Goal: Task Accomplishment & Management: Use online tool/utility

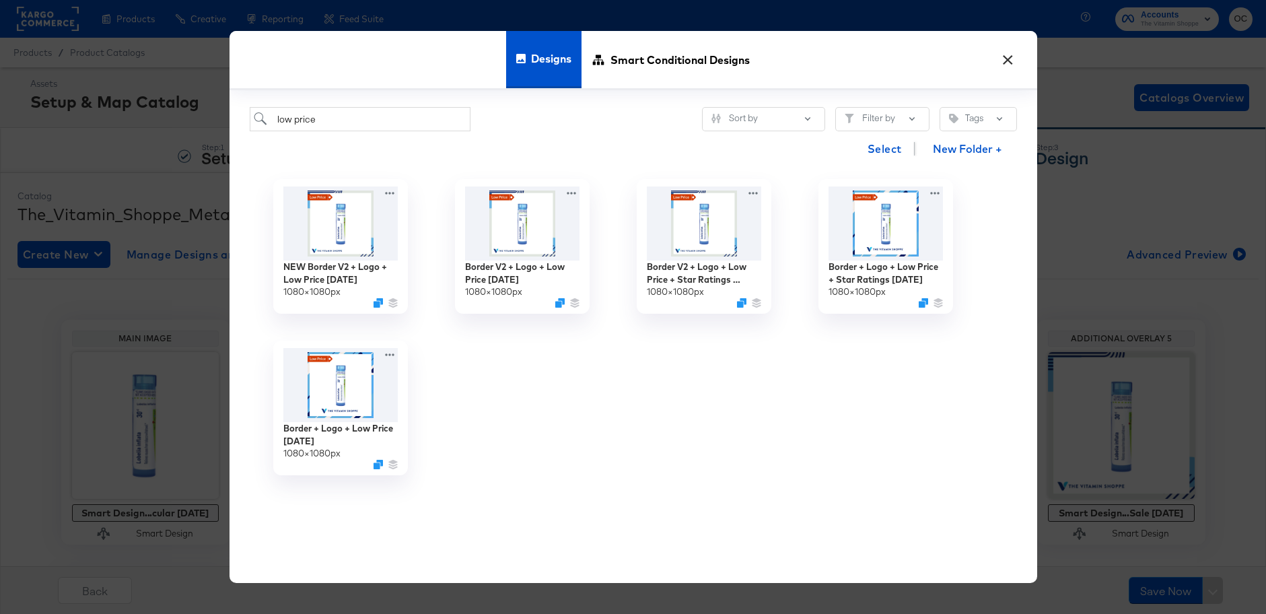
scroll to position [280, 0]
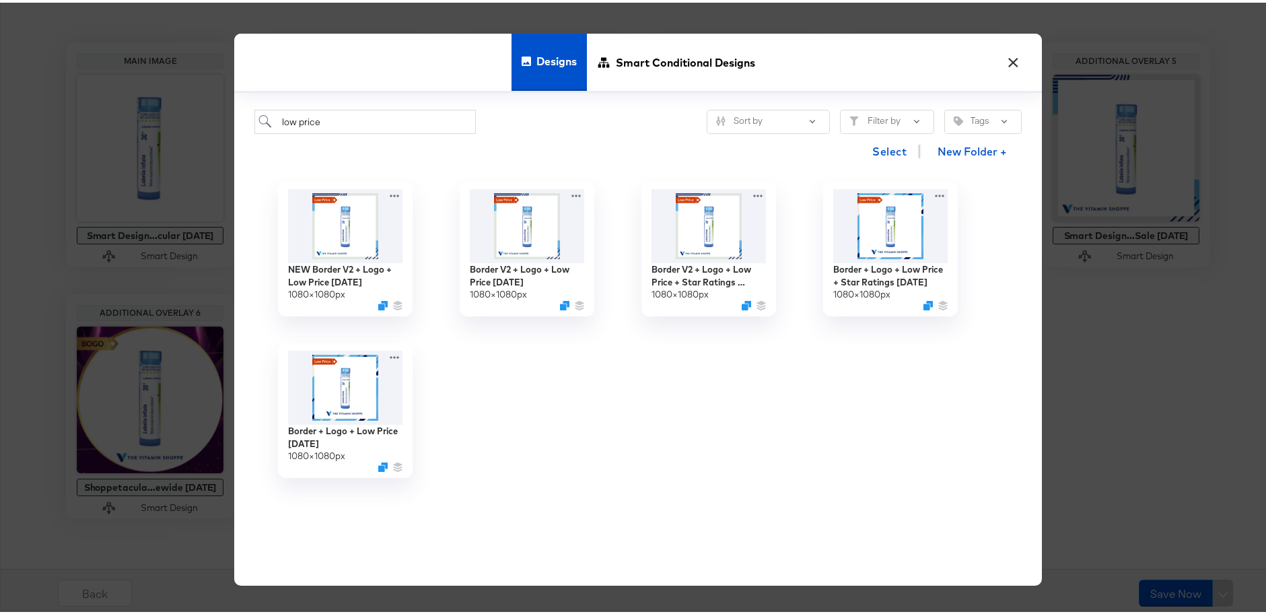
click at [1009, 64] on button "×" at bounding box center [1013, 56] width 24 height 24
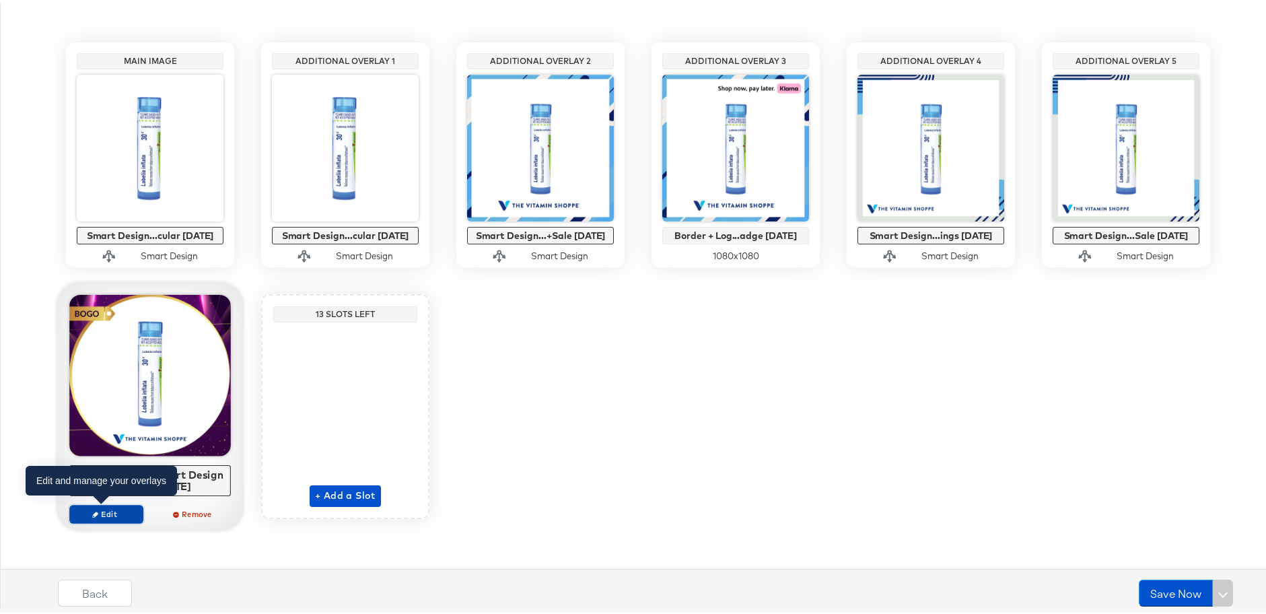
click at [118, 507] on span "Edit" at bounding box center [106, 511] width 62 height 10
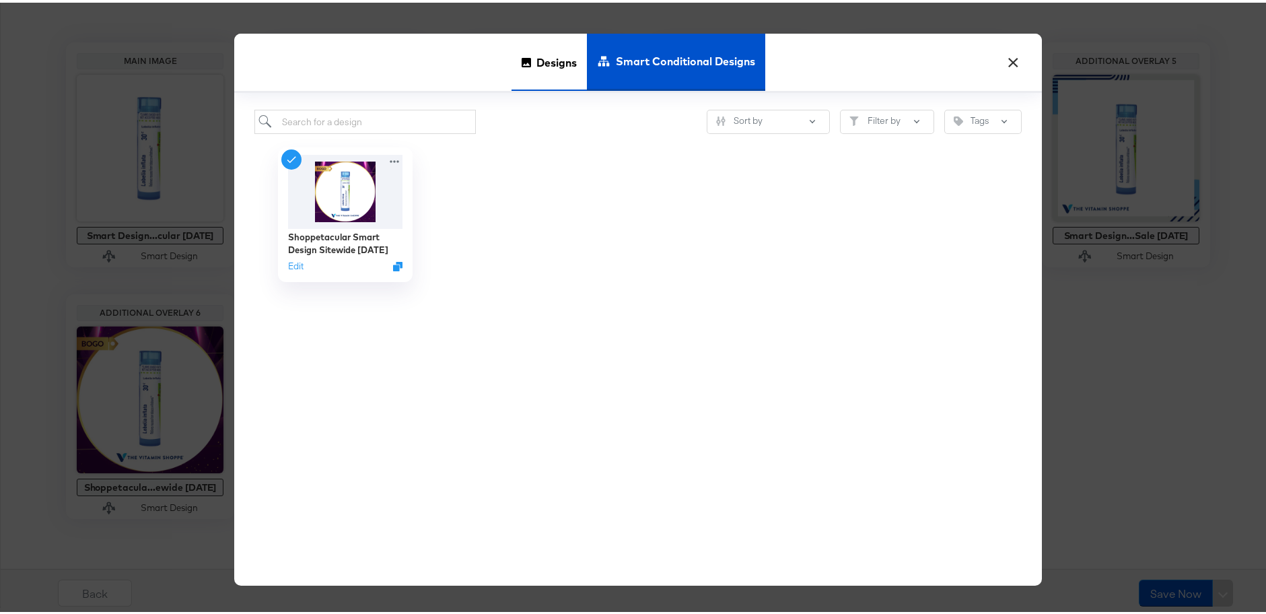
click at [551, 65] on span "Designs" at bounding box center [557, 59] width 40 height 59
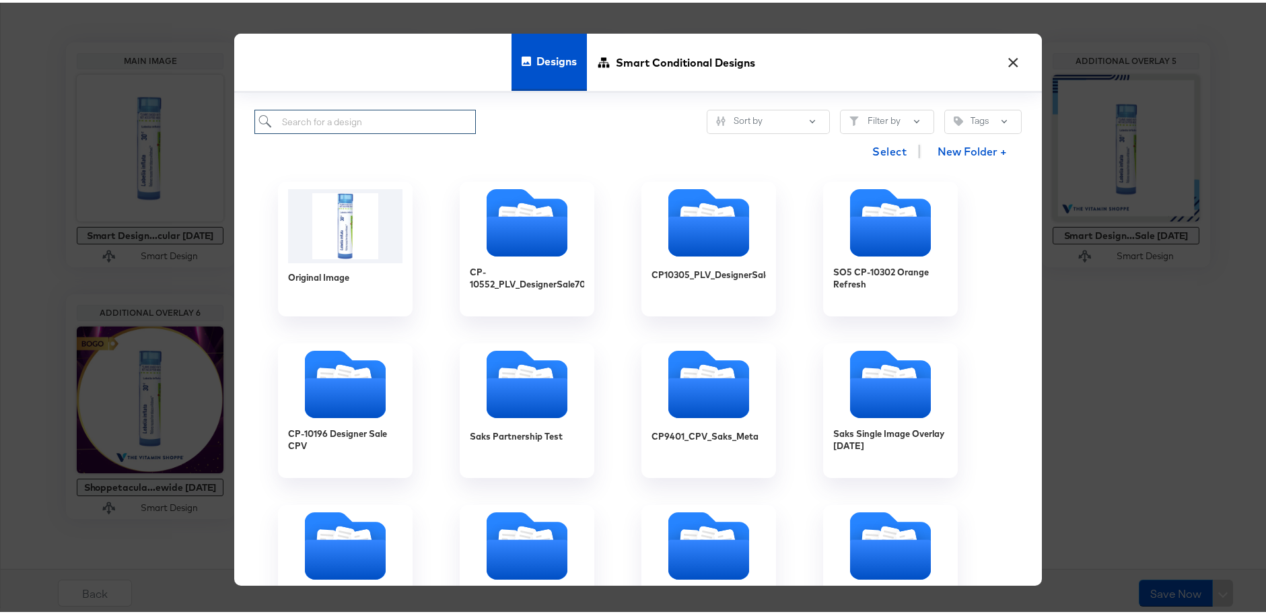
click at [407, 110] on input "search" at bounding box center [365, 119] width 222 height 25
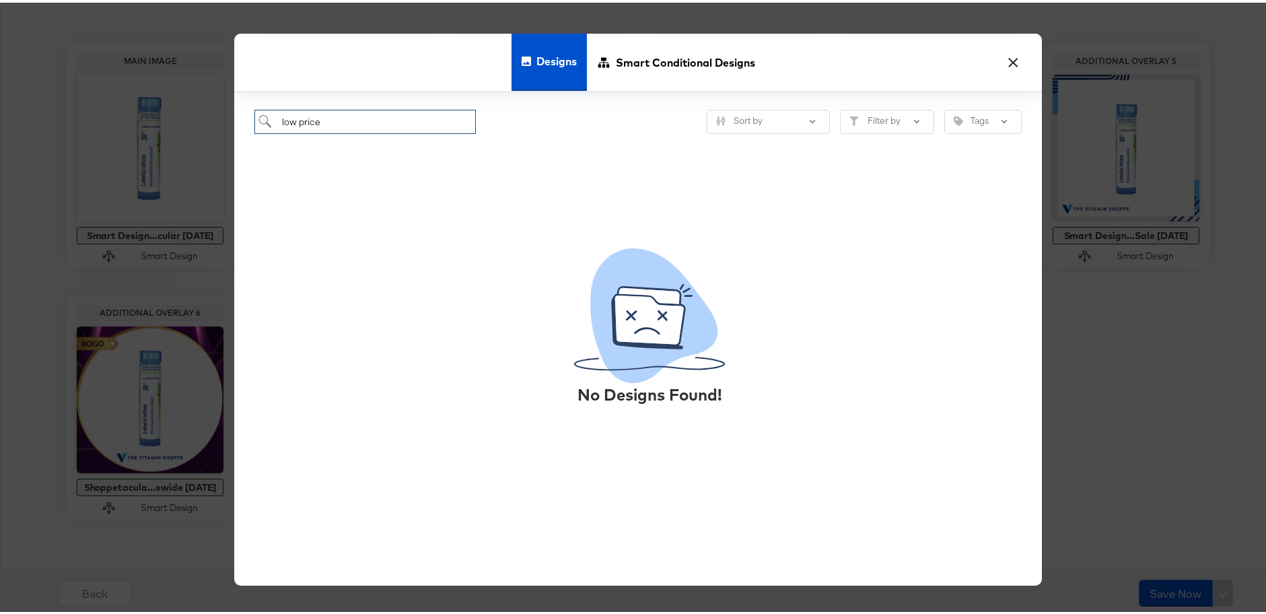
type input "low price"
click at [1011, 56] on button "×" at bounding box center [1013, 56] width 24 height 24
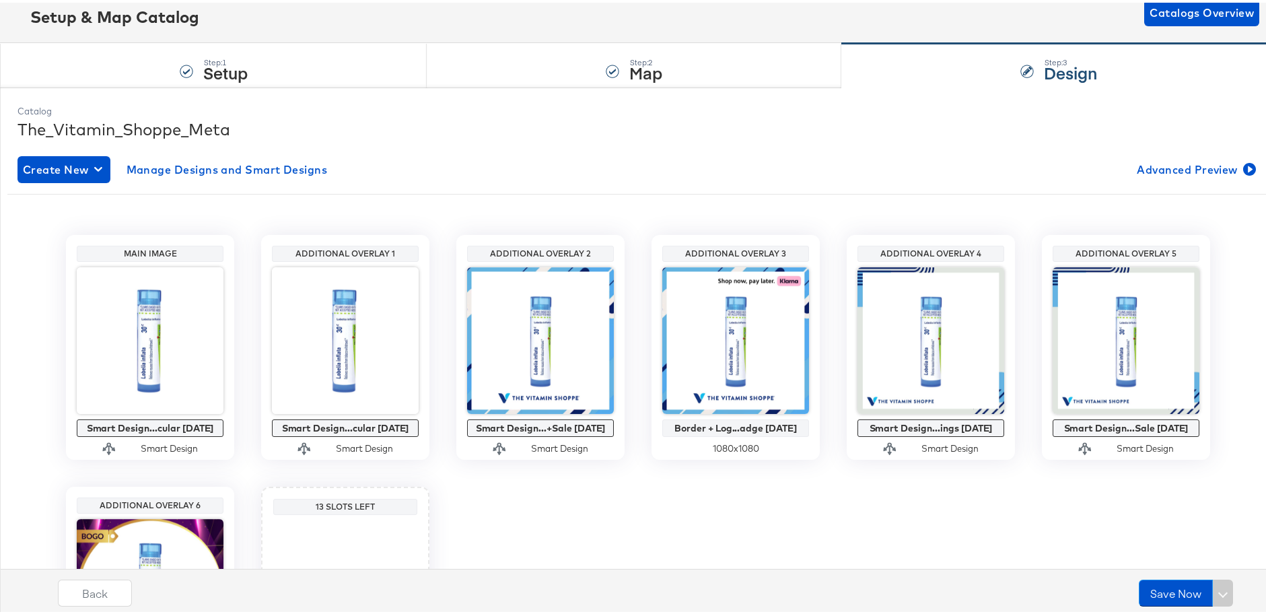
scroll to position [0, 0]
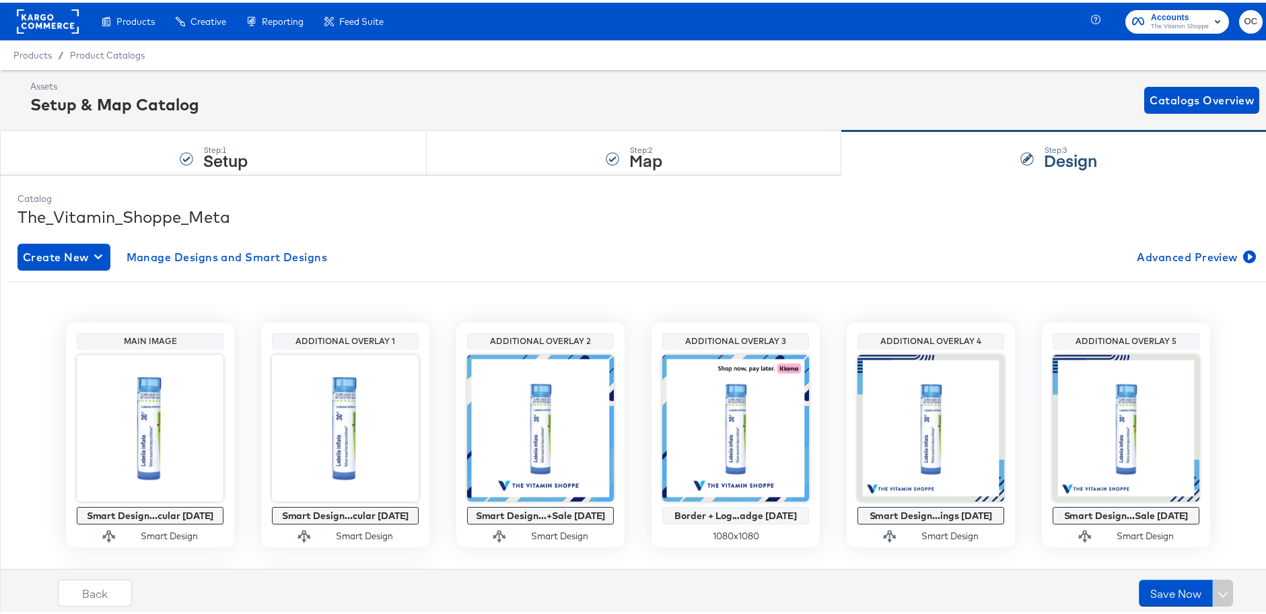
click at [55, 22] on rect at bounding box center [48, 19] width 62 height 24
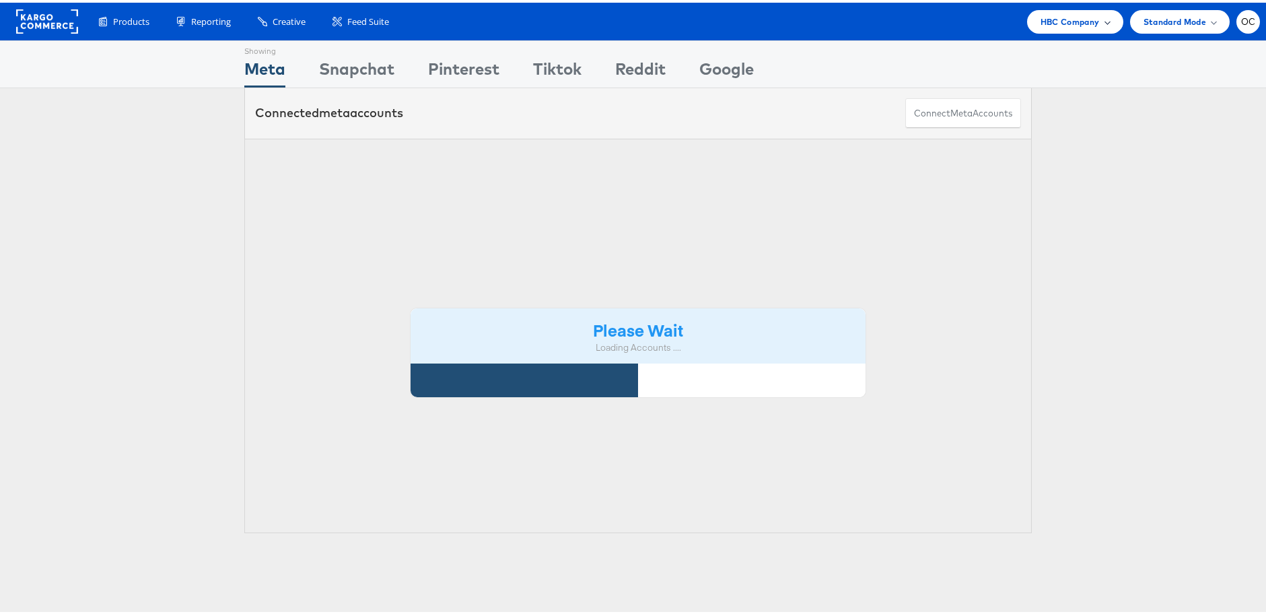
click at [1052, 23] on span "HBC Company" at bounding box center [1070, 19] width 59 height 14
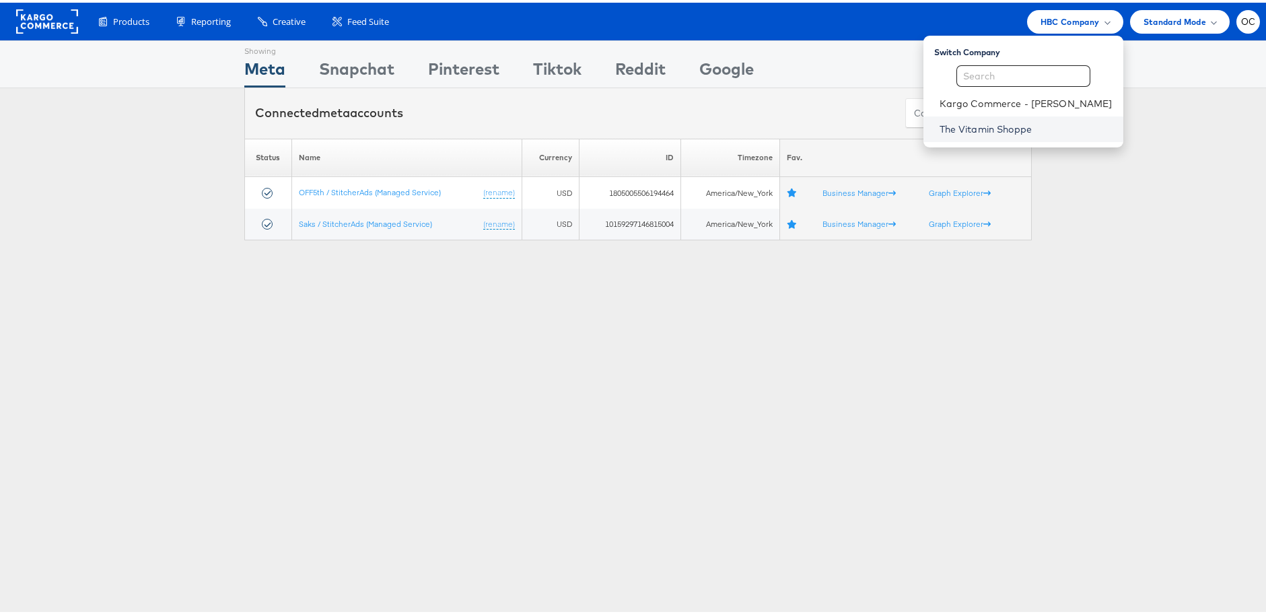
click at [990, 121] on link "The Vitamin Shoppe" at bounding box center [1026, 126] width 173 height 13
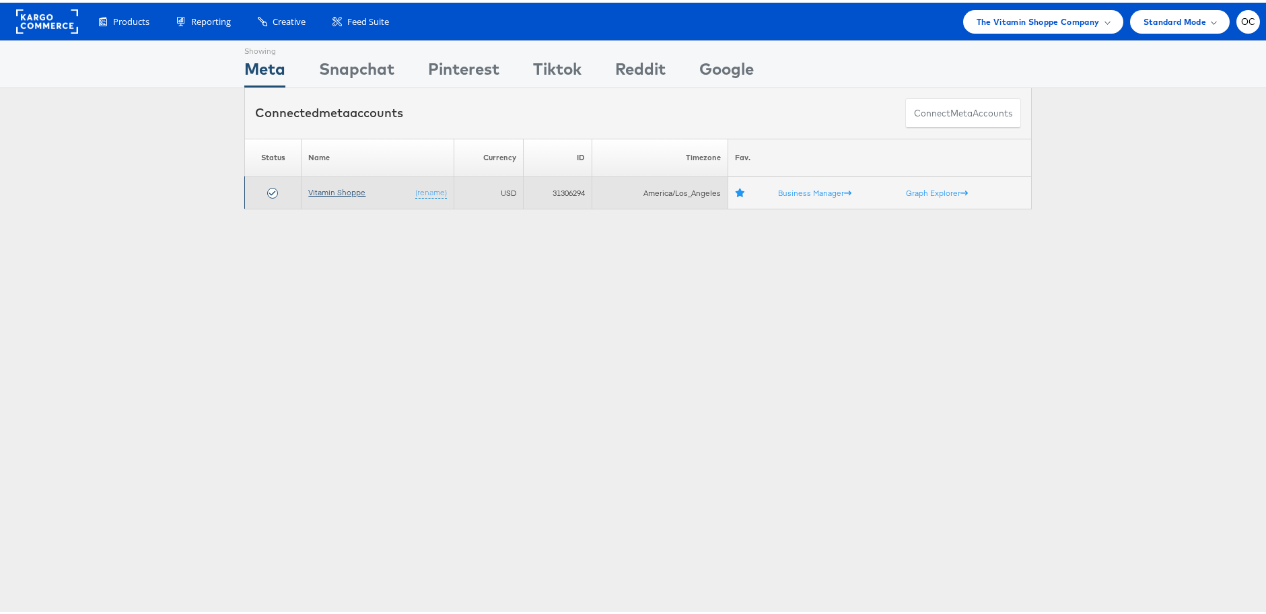
click at [337, 189] on link "Vitamin Shoppe" at bounding box center [336, 189] width 57 height 10
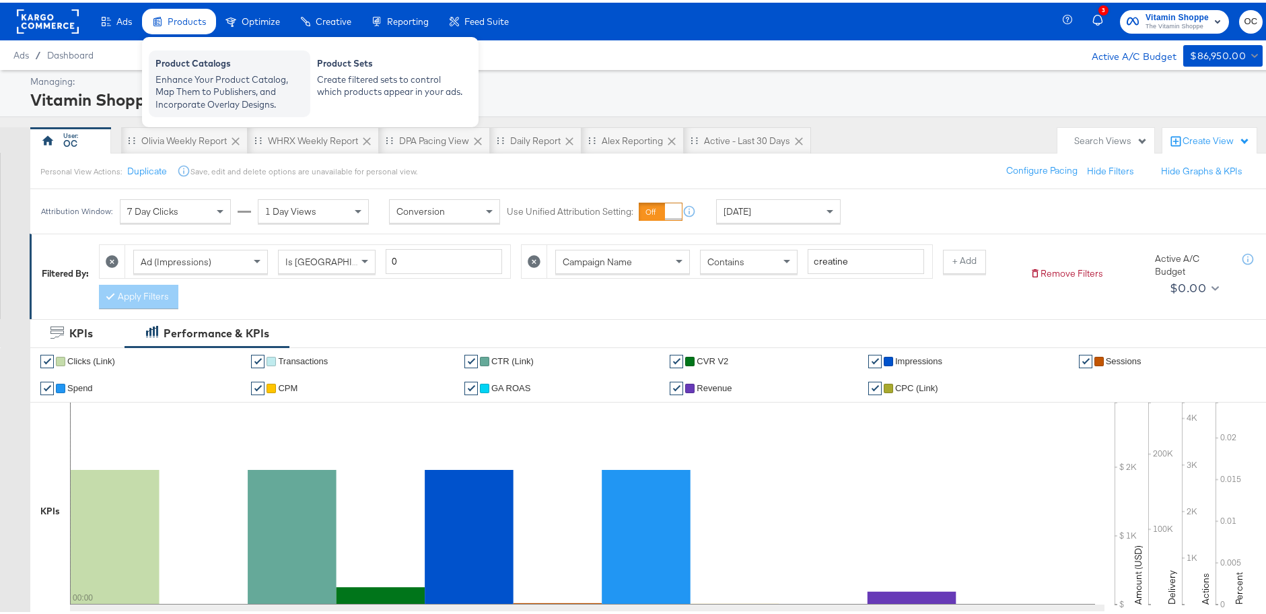
click at [261, 84] on div "Enhance Your Product Catalog, Map Them to Publishers, and Incorporate Overlay D…" at bounding box center [230, 90] width 148 height 38
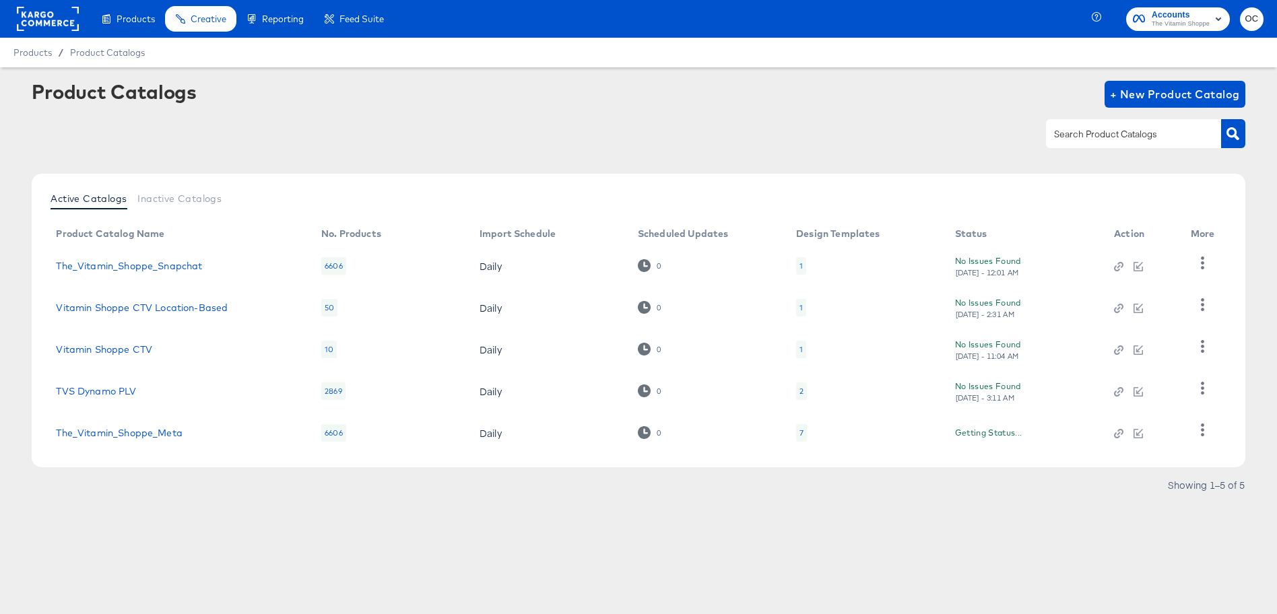
click at [1080, 131] on input "text" at bounding box center [1122, 134] width 143 height 15
type input "meta"
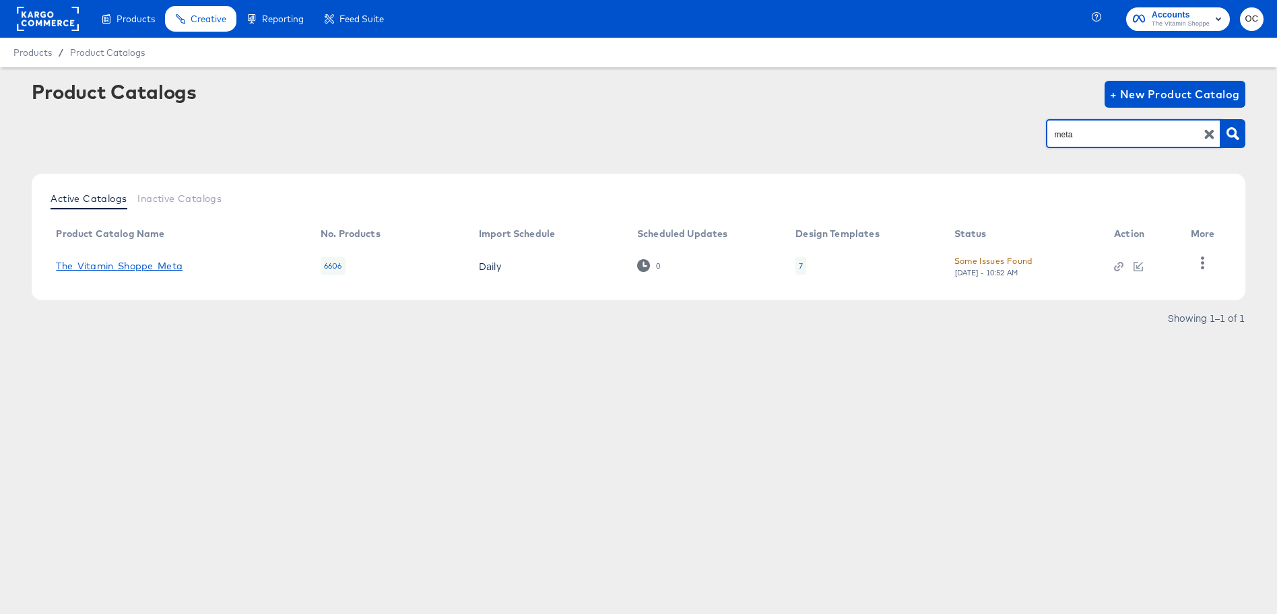
click at [156, 263] on link "The_Vitamin_Shoppe_Meta" at bounding box center [119, 266] width 126 height 11
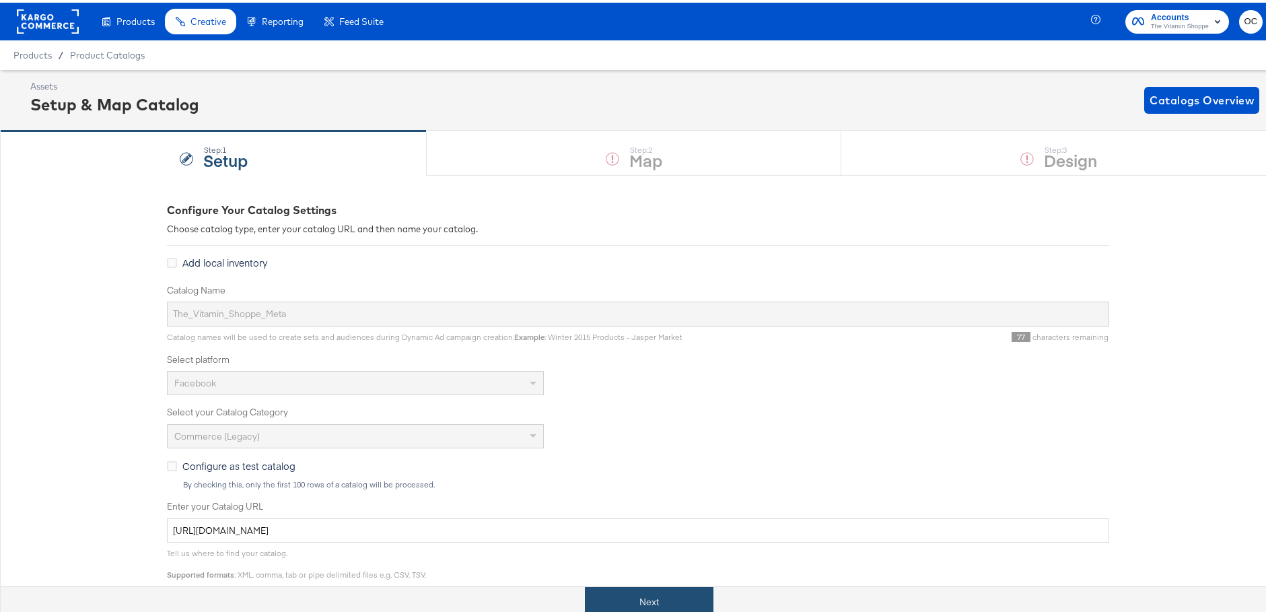
click at [668, 594] on button "Next" at bounding box center [649, 599] width 129 height 30
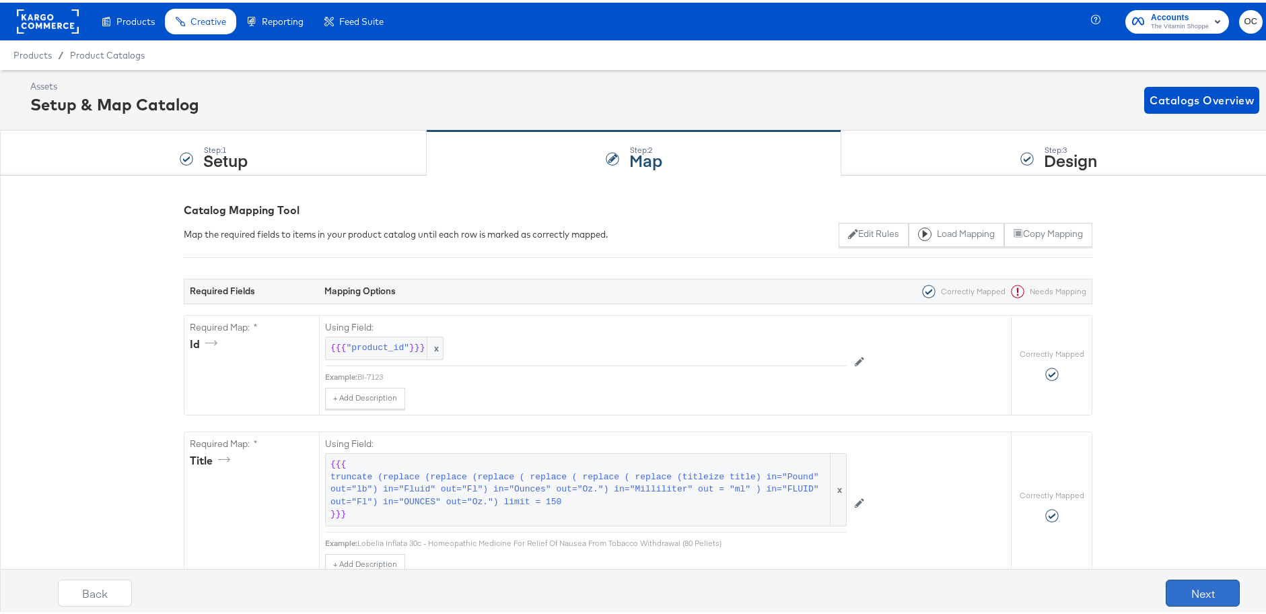
click at [1170, 599] on button "Next" at bounding box center [1203, 590] width 74 height 27
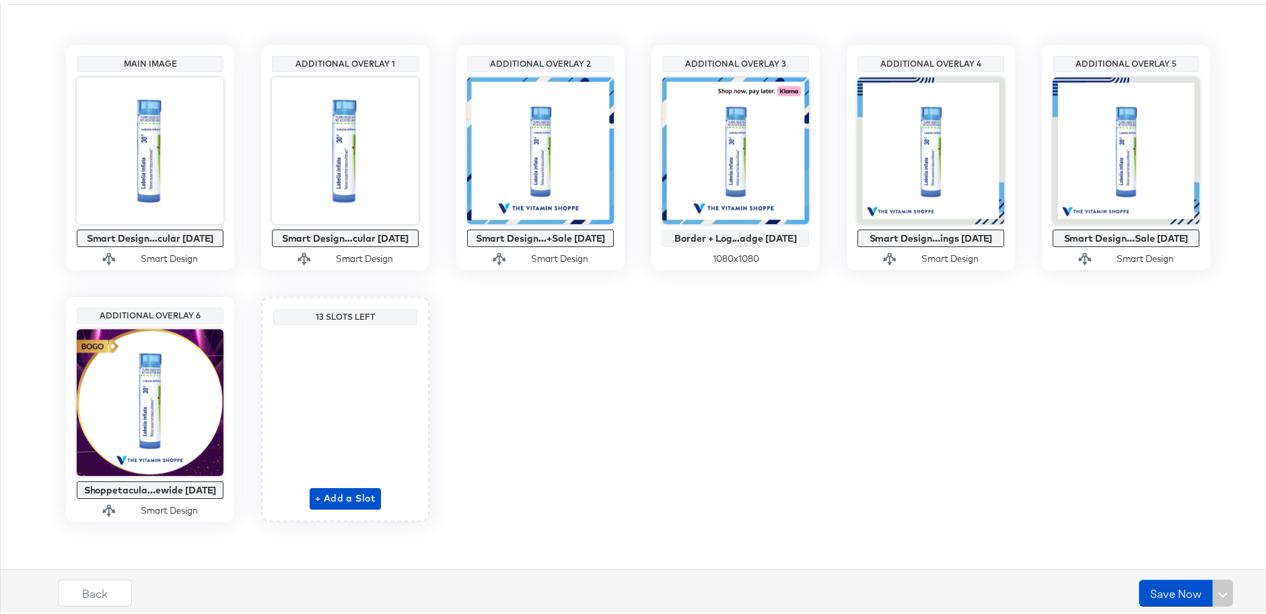
scroll to position [280, 0]
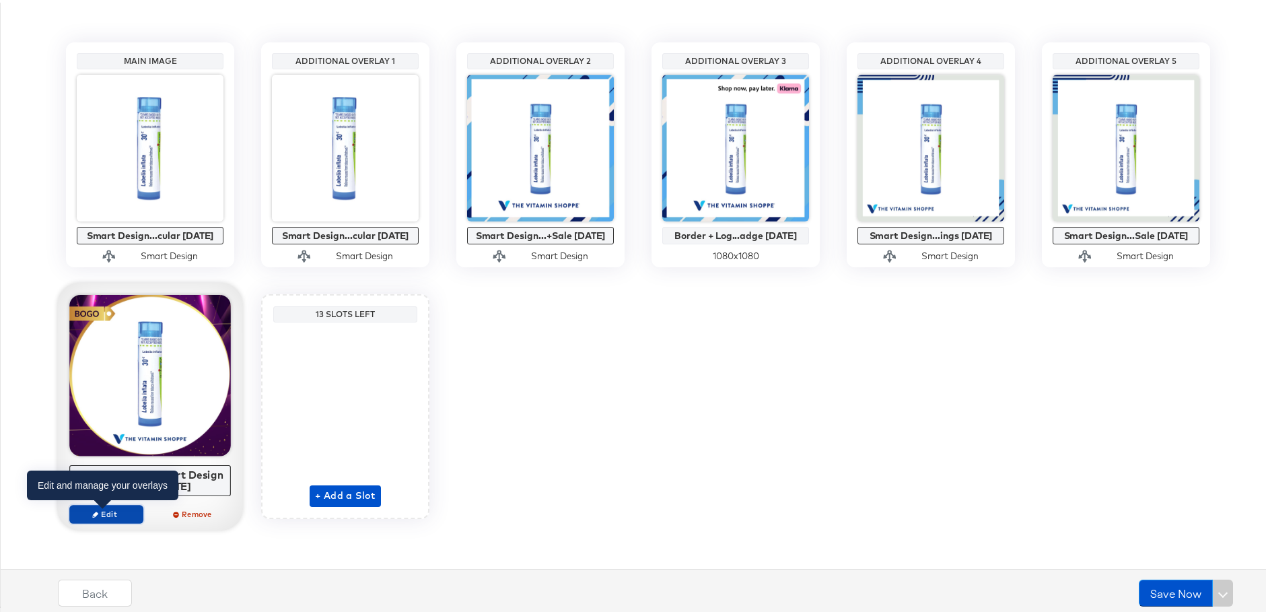
click at [100, 513] on span "Edit" at bounding box center [106, 511] width 62 height 10
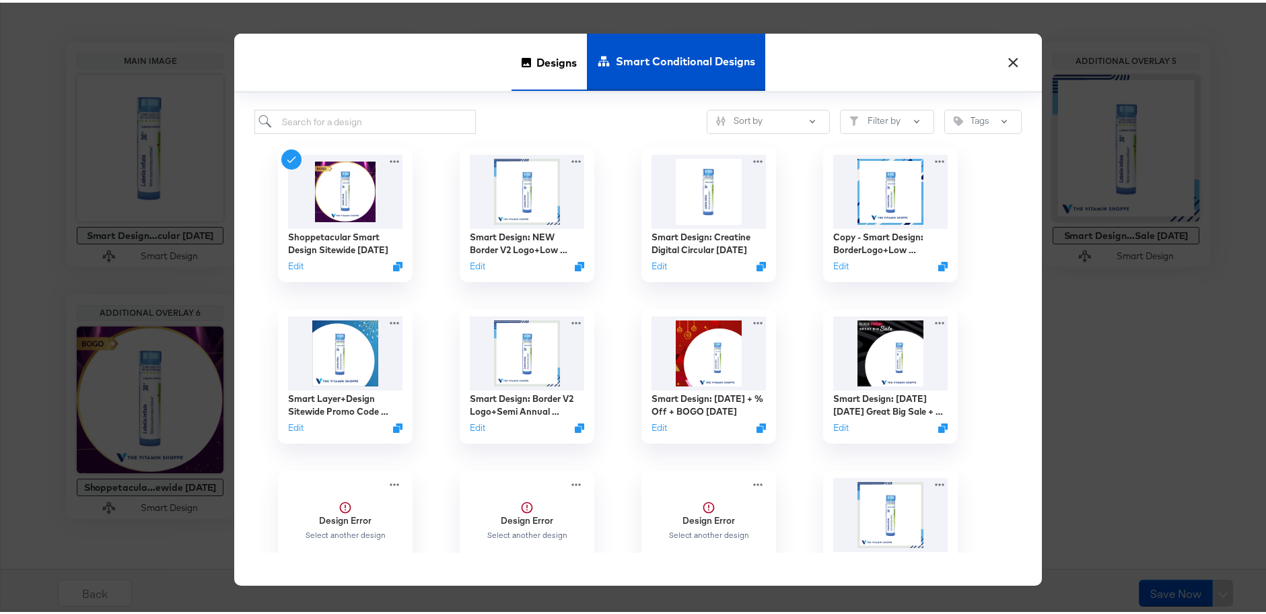
click at [562, 73] on span "Designs" at bounding box center [557, 59] width 40 height 59
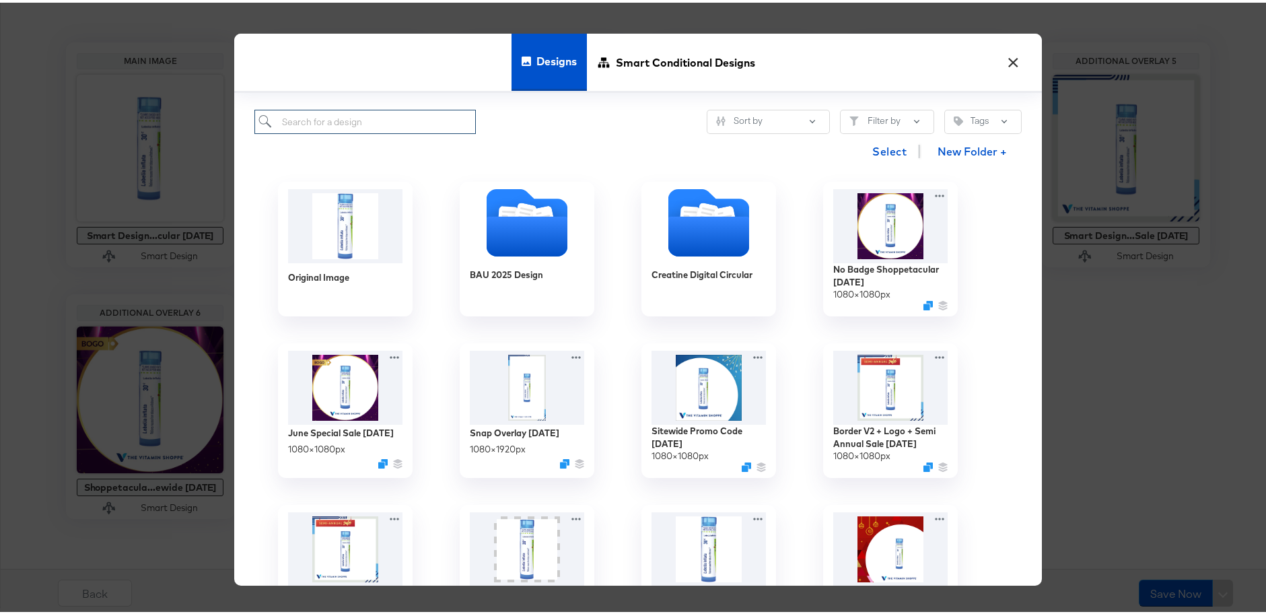
click at [388, 117] on input "search" at bounding box center [365, 119] width 222 height 25
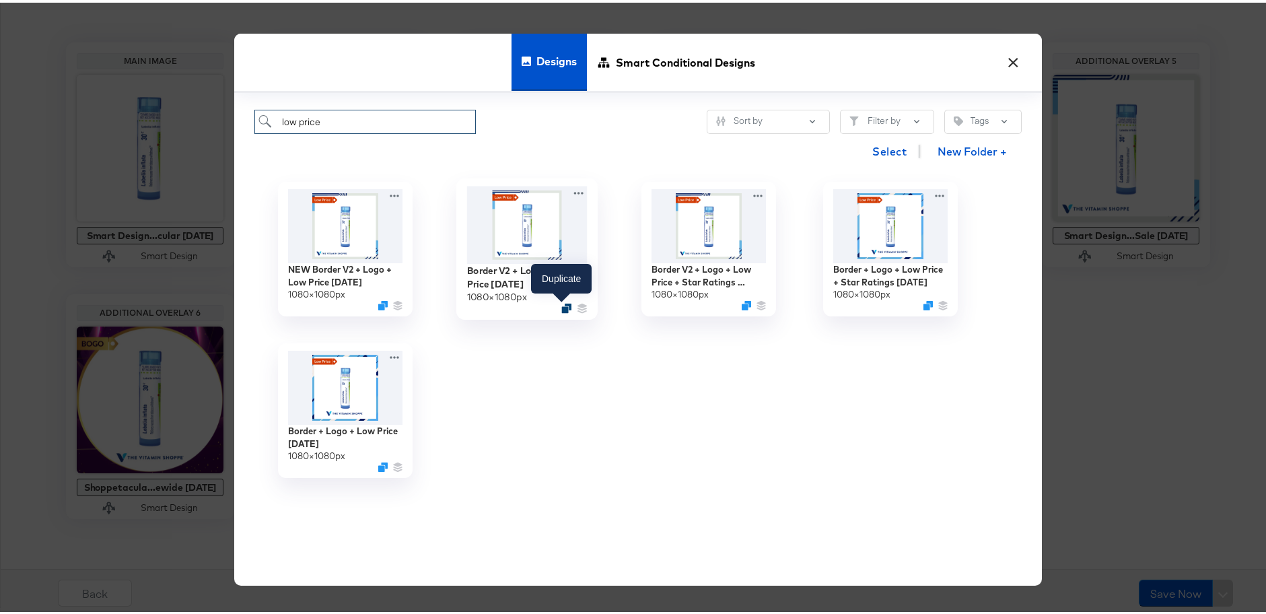
type input "low price"
click at [562, 308] on icon "Duplicate" at bounding box center [567, 305] width 10 height 10
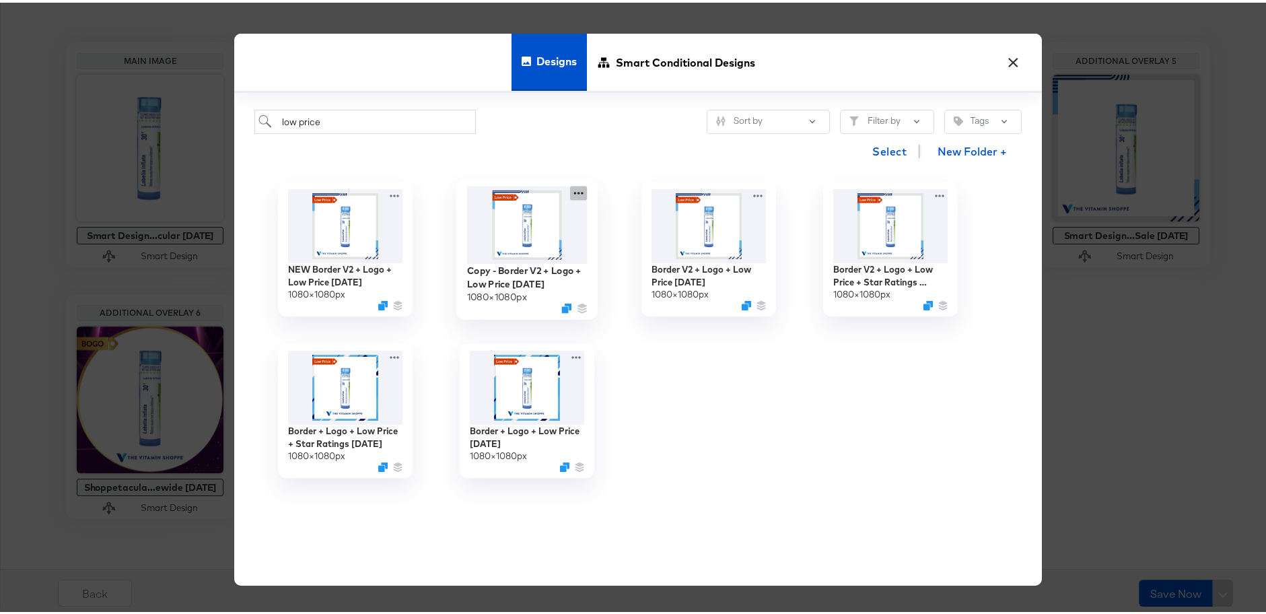
click at [576, 194] on icon at bounding box center [578, 190] width 17 height 14
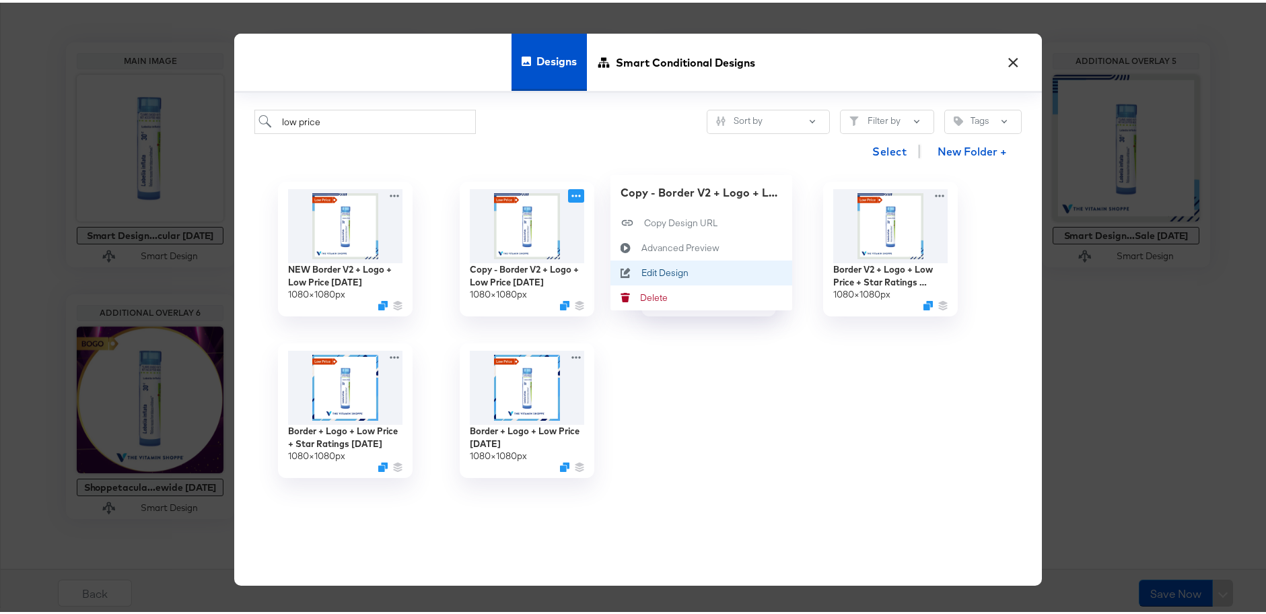
click at [642, 270] on div "Edit Design Edit Design" at bounding box center [642, 270] width 0 height 0
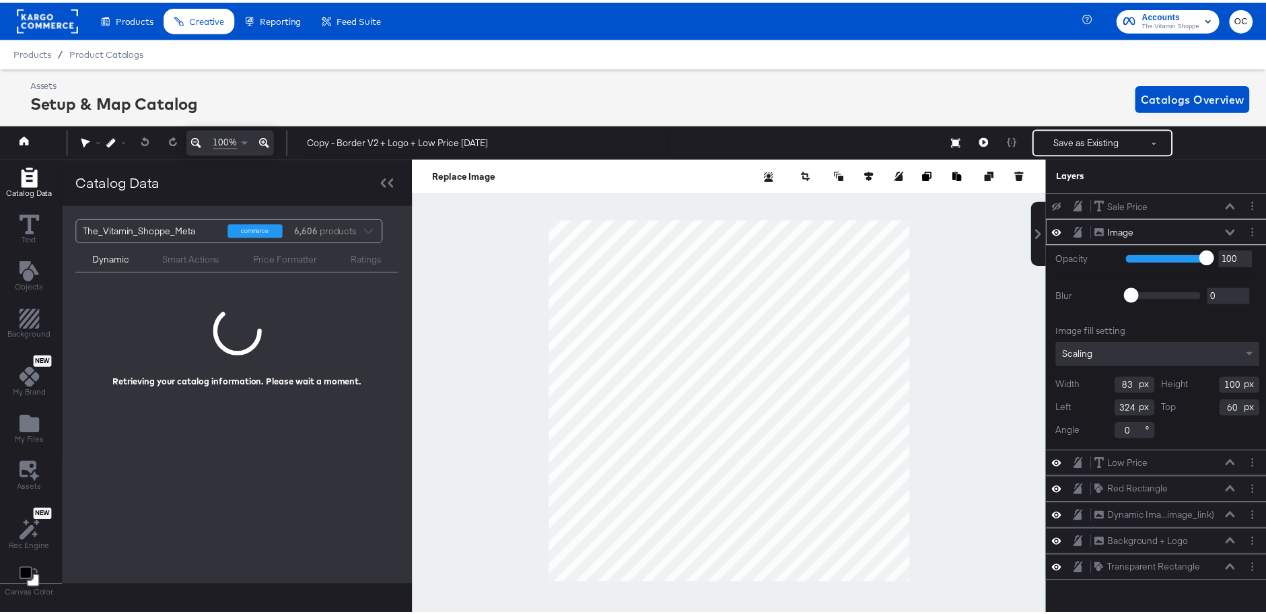
scroll to position [0, 3]
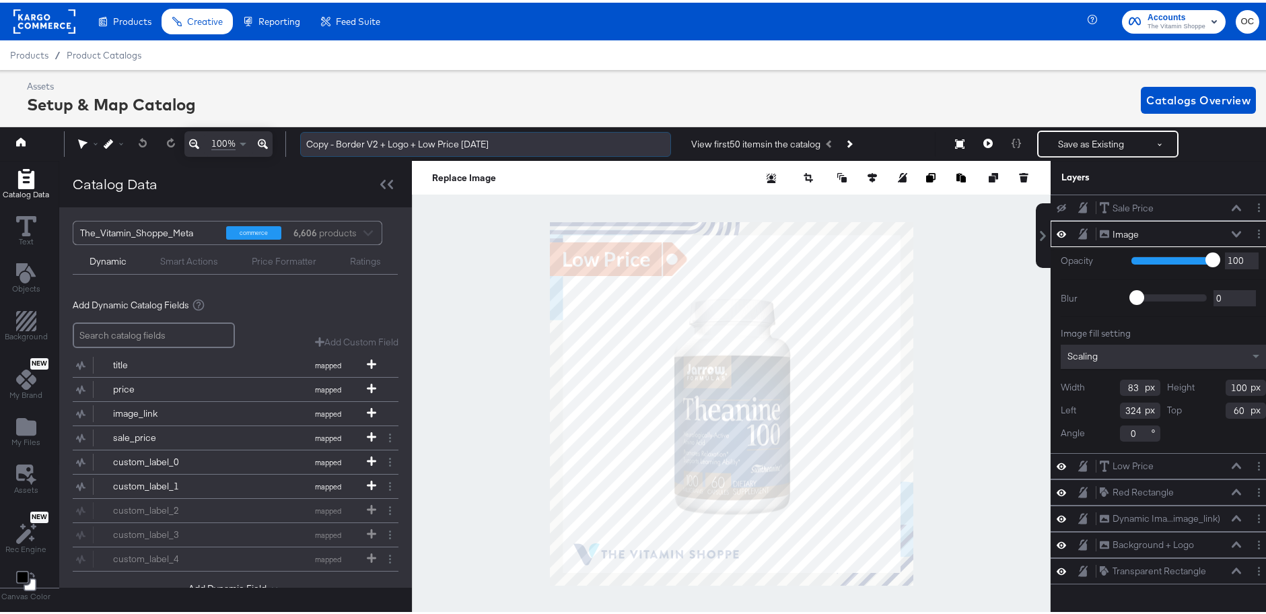
click at [489, 139] on input "Copy - Border V2 + Logo + Low Price 6.17.24" at bounding box center [485, 141] width 371 height 25
drag, startPoint x: 461, startPoint y: 139, endPoint x: 473, endPoint y: 129, distance: 15.3
click at [461, 138] on input "Copy - Border V2 + Logo + Low Price 8.11.25" at bounding box center [485, 141] width 371 height 25
drag, startPoint x: 339, startPoint y: 141, endPoint x: 287, endPoint y: 143, distance: 51.9
click at [287, 143] on div "100% Copy - Border V2 + Logo + Low Price + Pricing 8.11.25 View first 50 items …" at bounding box center [634, 142] width 1283 height 34
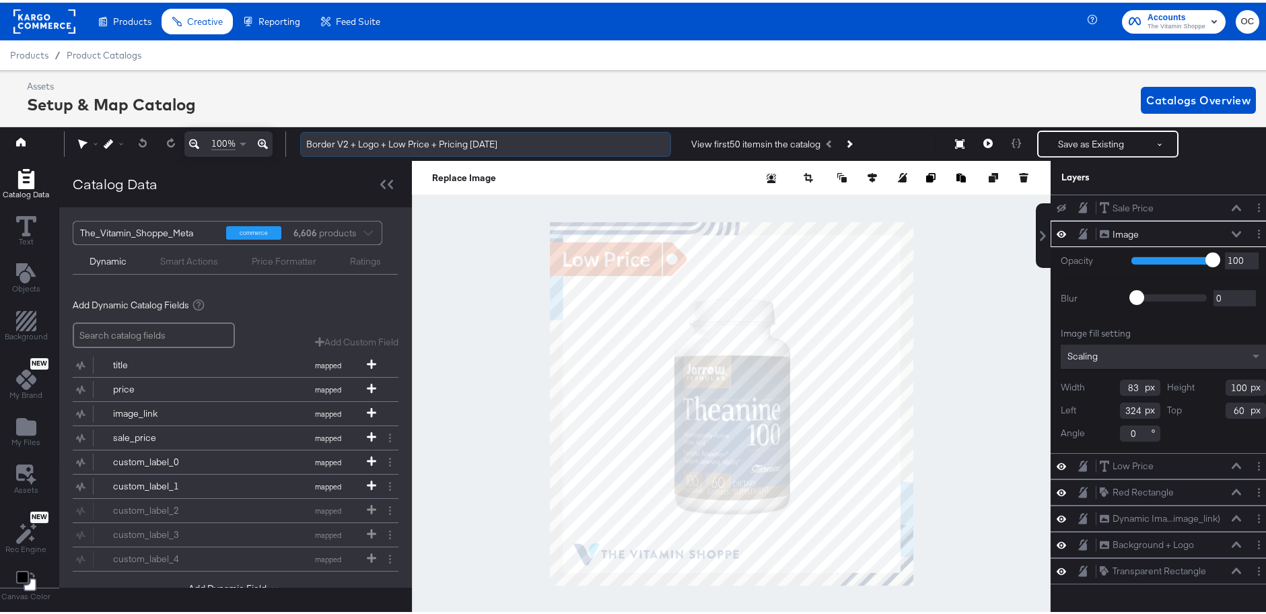
click at [438, 141] on input "Border V2 + Logo + Low Price + Pricing 8.11.25" at bounding box center [485, 141] width 371 height 25
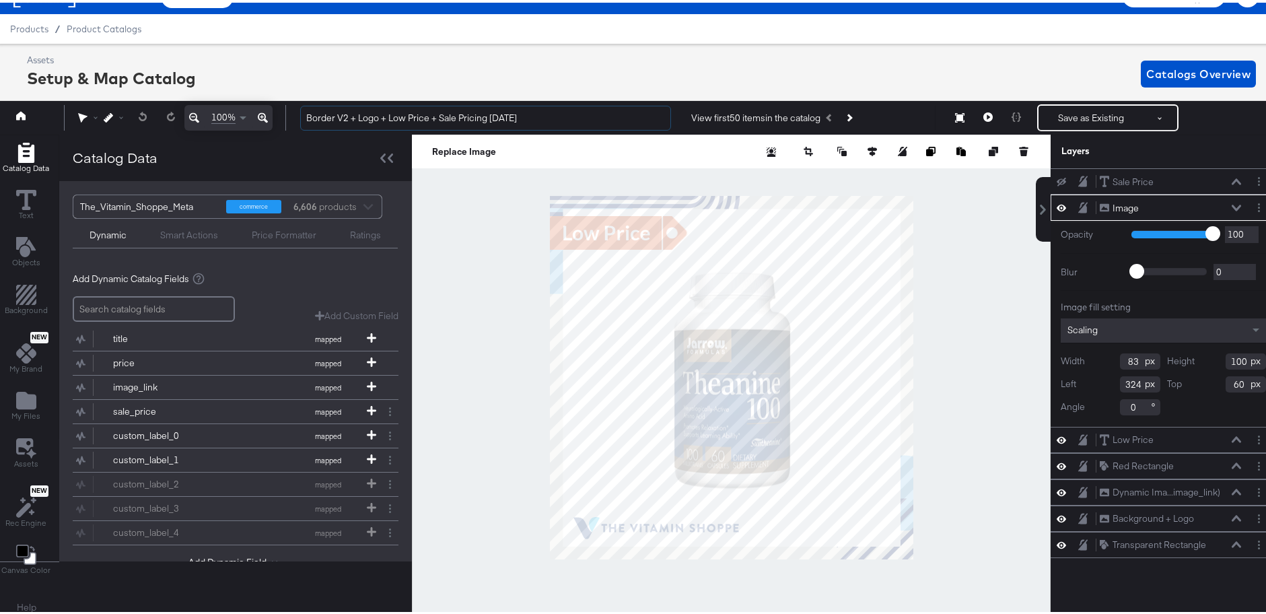
scroll to position [30, 3]
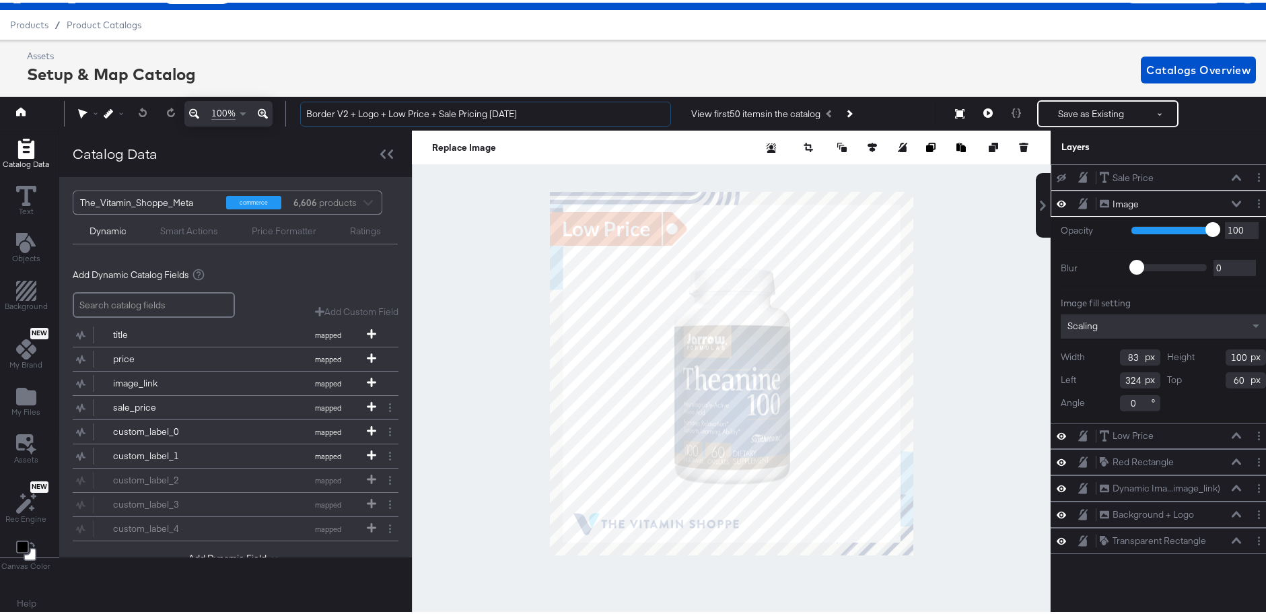
type input "Border V2 + Logo + Low Price + Sale Pricing 8.11.25"
click at [1057, 173] on icon at bounding box center [1061, 175] width 9 height 9
click at [1155, 113] on button at bounding box center [1161, 111] width 34 height 24
click at [1106, 139] on button "Save as Existing" at bounding box center [1116, 135] width 140 height 24
click at [1076, 111] on button "Save as Existing" at bounding box center [1091, 111] width 105 height 24
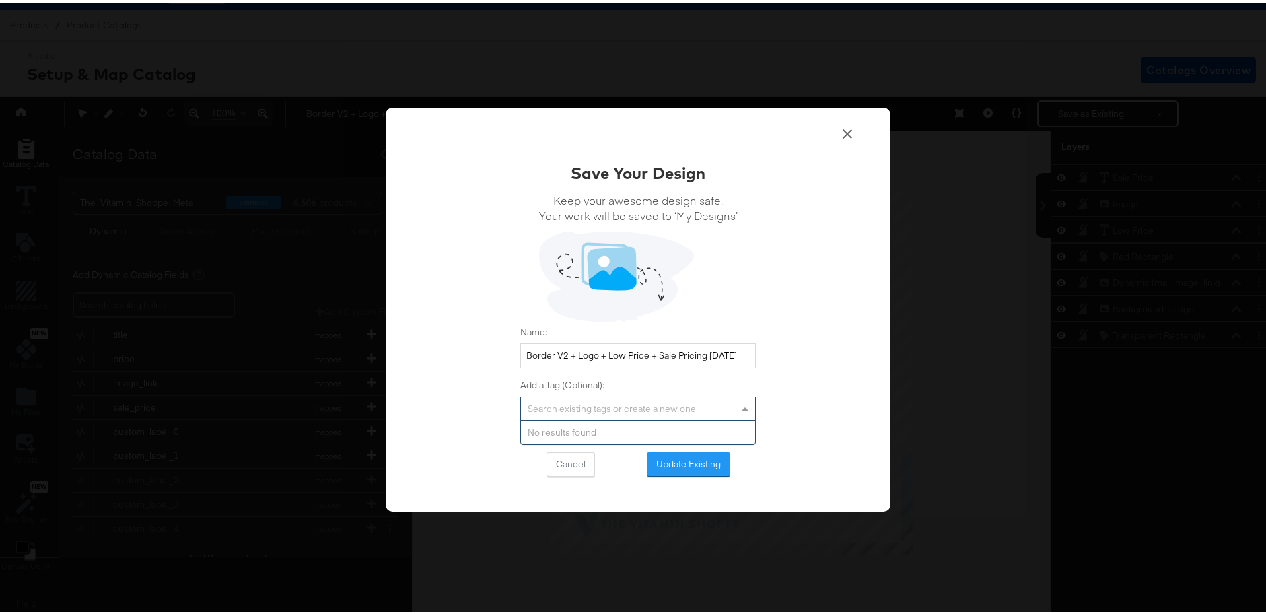
click at [697, 408] on div "Search existing tags or create a new one" at bounding box center [638, 406] width 234 height 23
click at [791, 406] on div "Save Your Design Keep your awesome design safe. Your work will be saved to ‘My …" at bounding box center [638, 307] width 505 height 405
click at [712, 459] on button "Update Existing" at bounding box center [688, 462] width 83 height 24
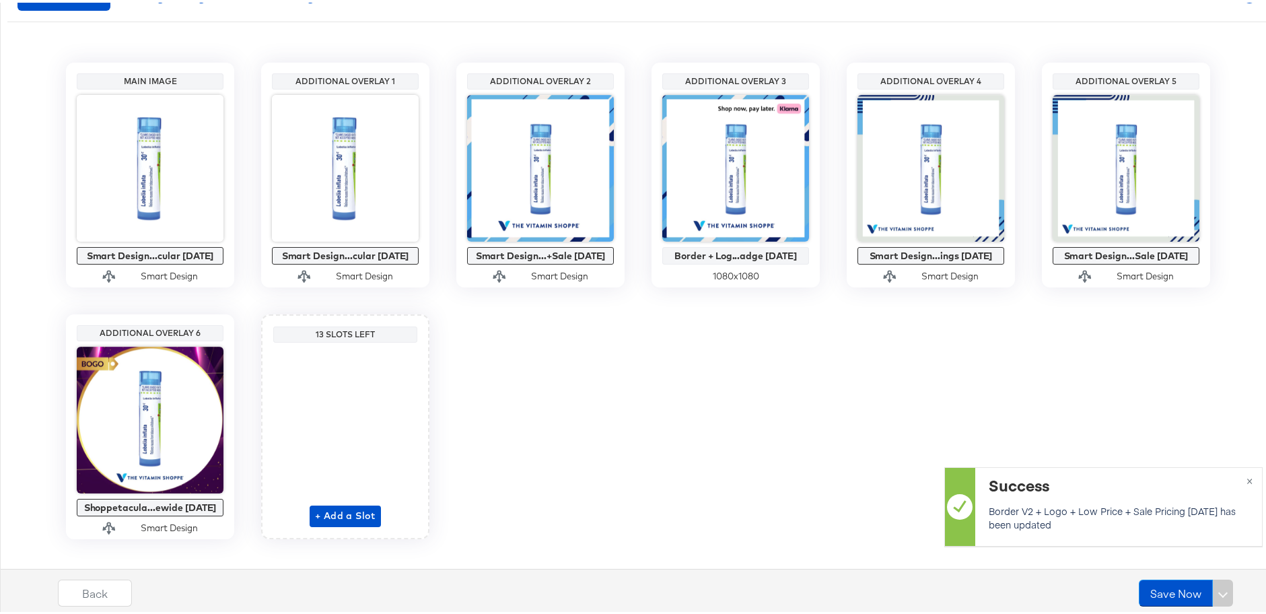
scroll to position [280, 0]
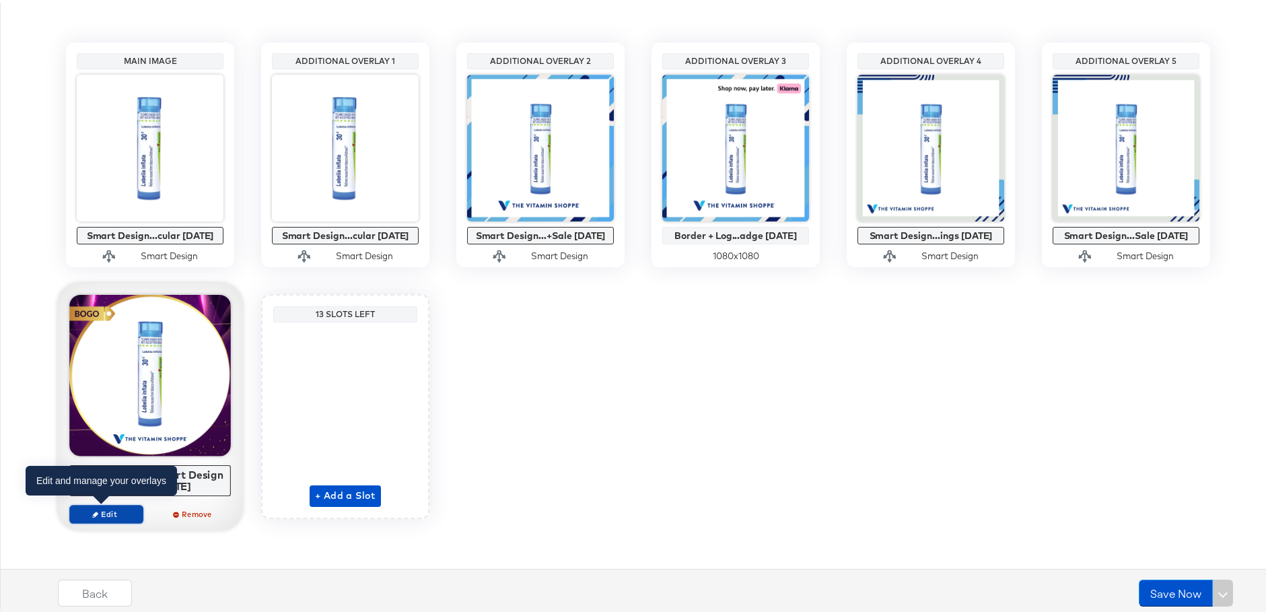
click at [119, 511] on span "Edit" at bounding box center [106, 511] width 62 height 10
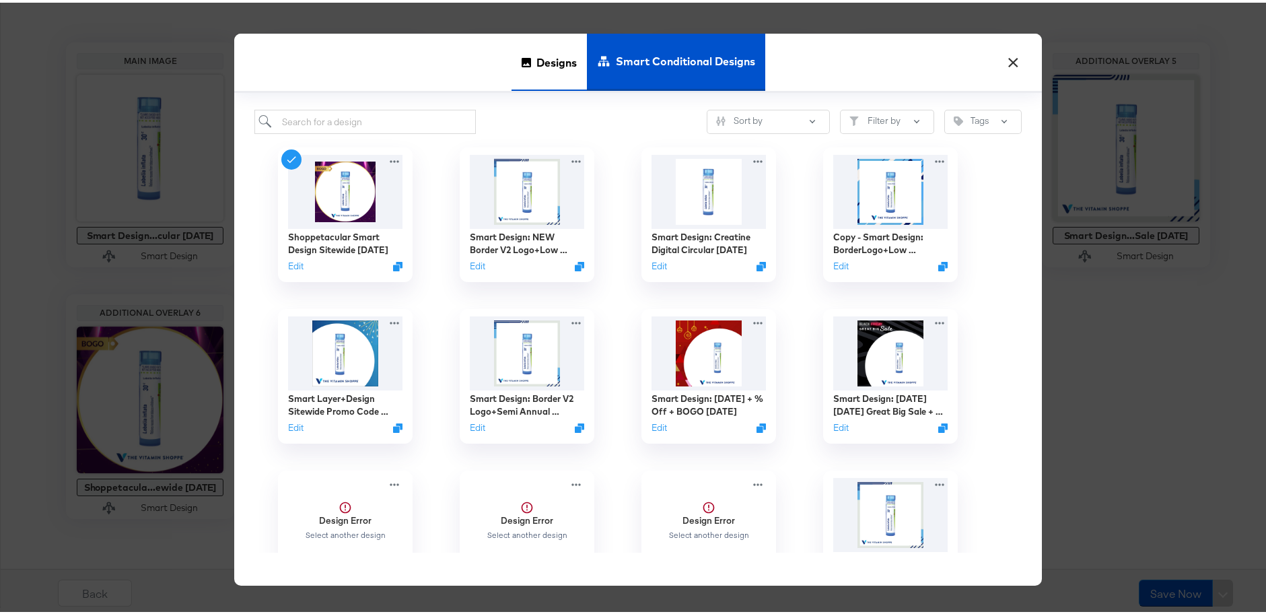
click at [537, 81] on span "Designs" at bounding box center [557, 59] width 40 height 59
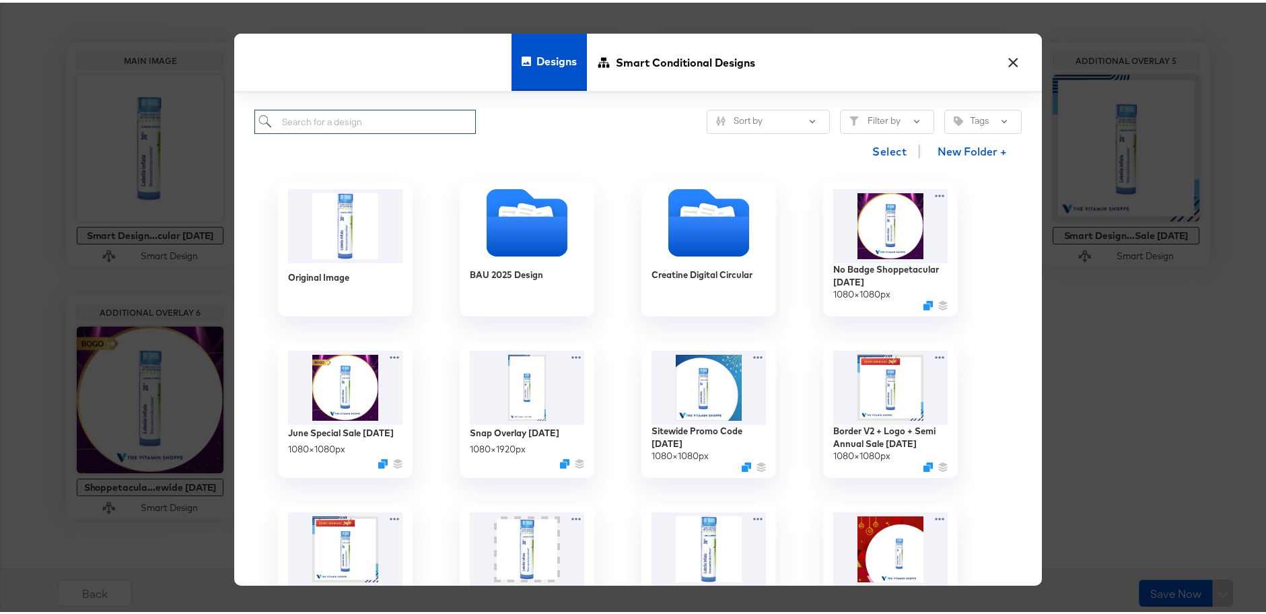
click at [382, 107] on input "search" at bounding box center [365, 119] width 222 height 25
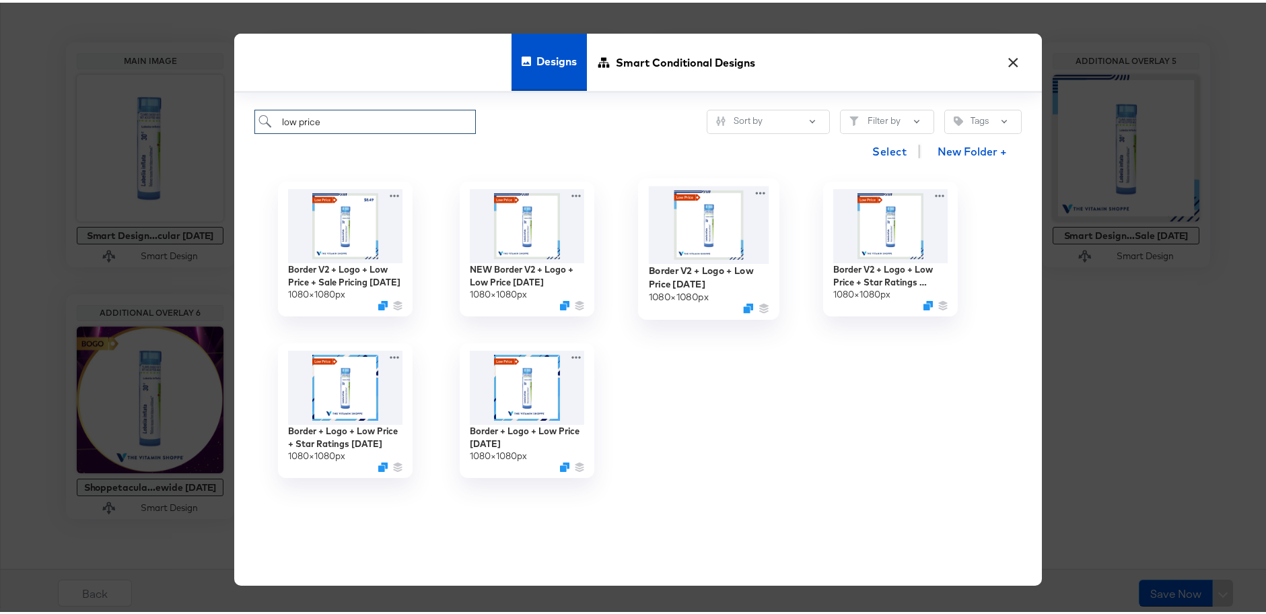
type input "low price"
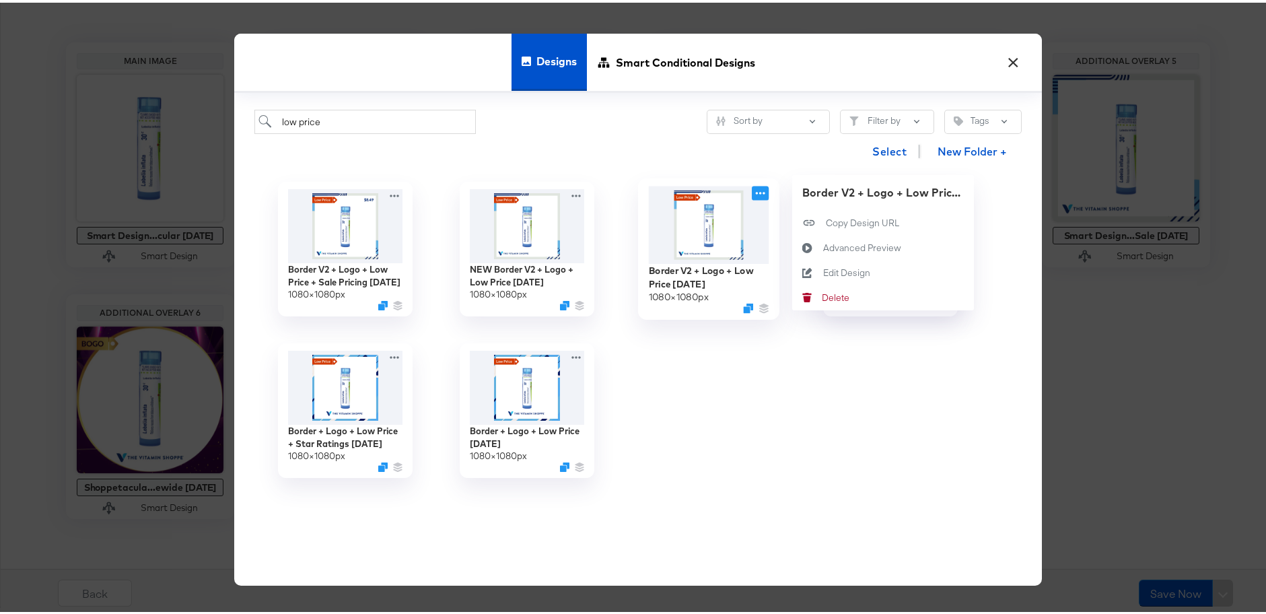
click at [758, 189] on icon at bounding box center [760, 190] width 17 height 14
click at [809, 267] on icon at bounding box center [807, 270] width 31 height 11
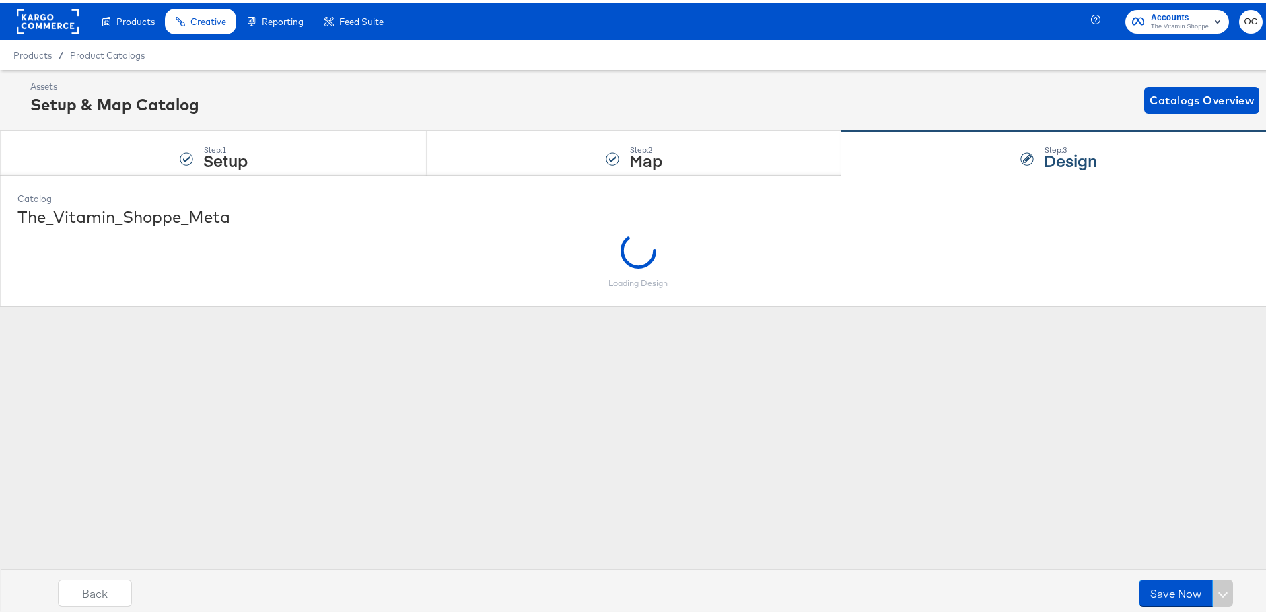
scroll to position [0, 0]
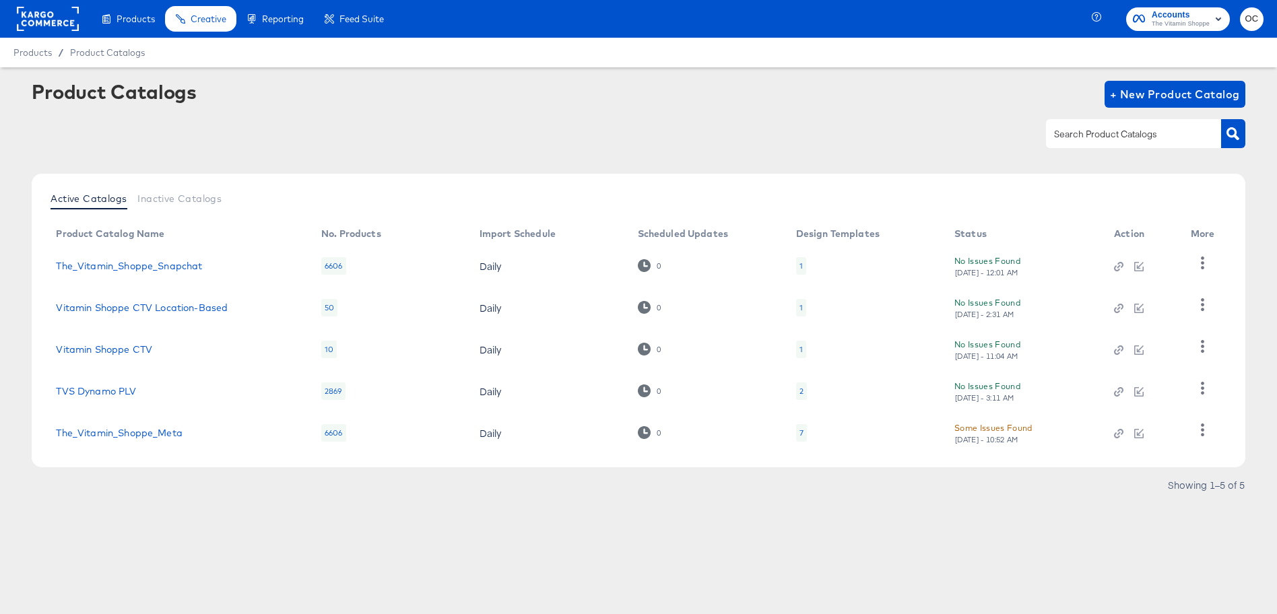
click at [1165, 129] on input "text" at bounding box center [1122, 134] width 143 height 15
type input "meta"
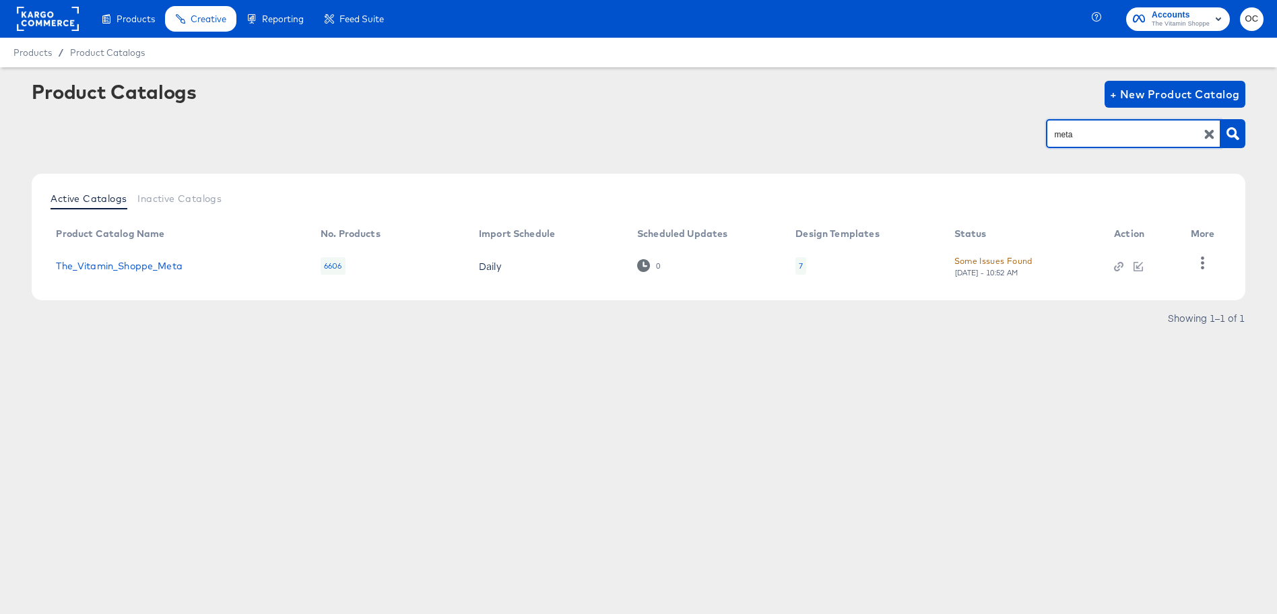
click at [160, 273] on td "The_Vitamin_Shoppe_Meta" at bounding box center [177, 266] width 265 height 42
click at [168, 268] on link "The_Vitamin_Shoppe_Meta" at bounding box center [119, 266] width 126 height 11
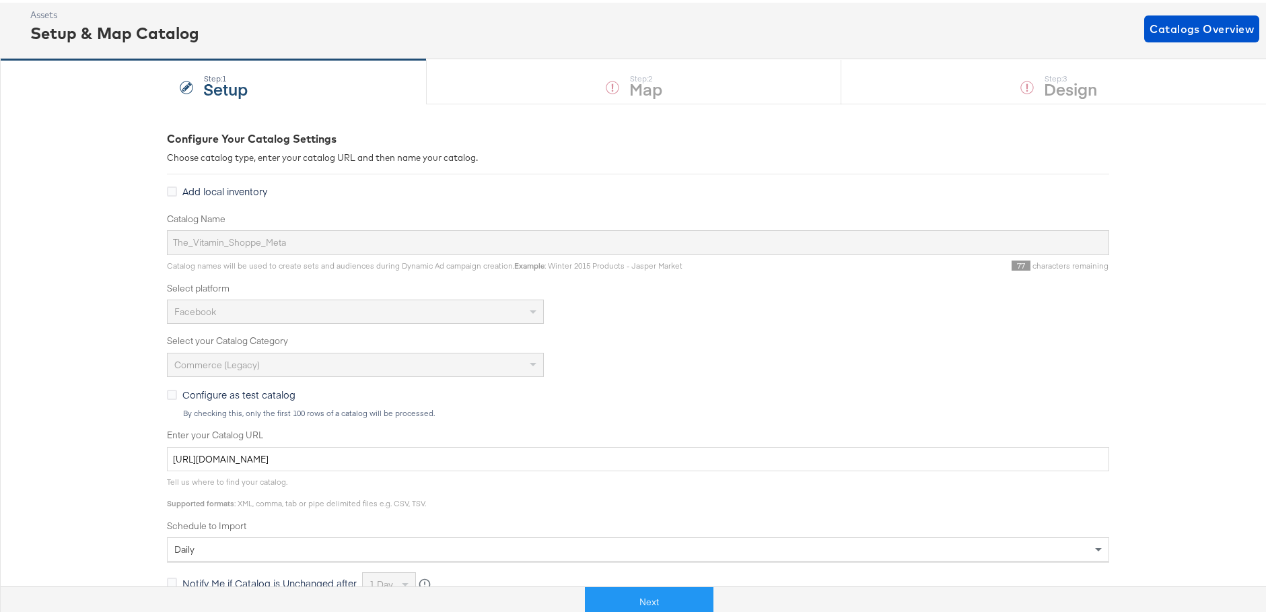
scroll to position [139, 0]
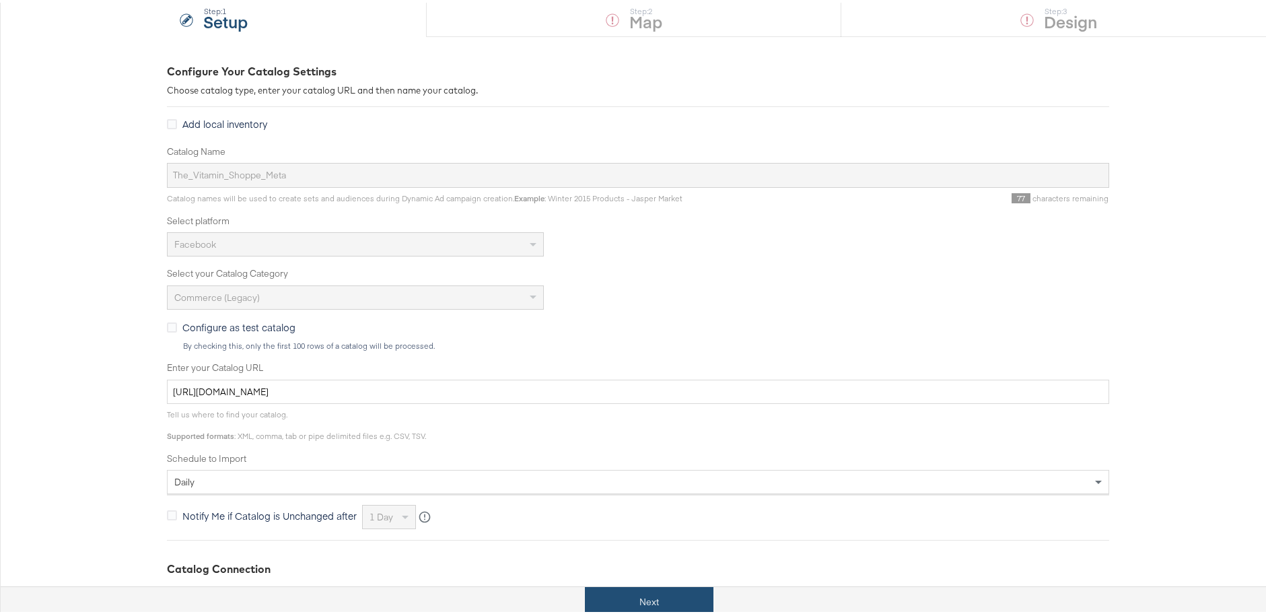
click at [654, 587] on button "Next" at bounding box center [649, 599] width 129 height 30
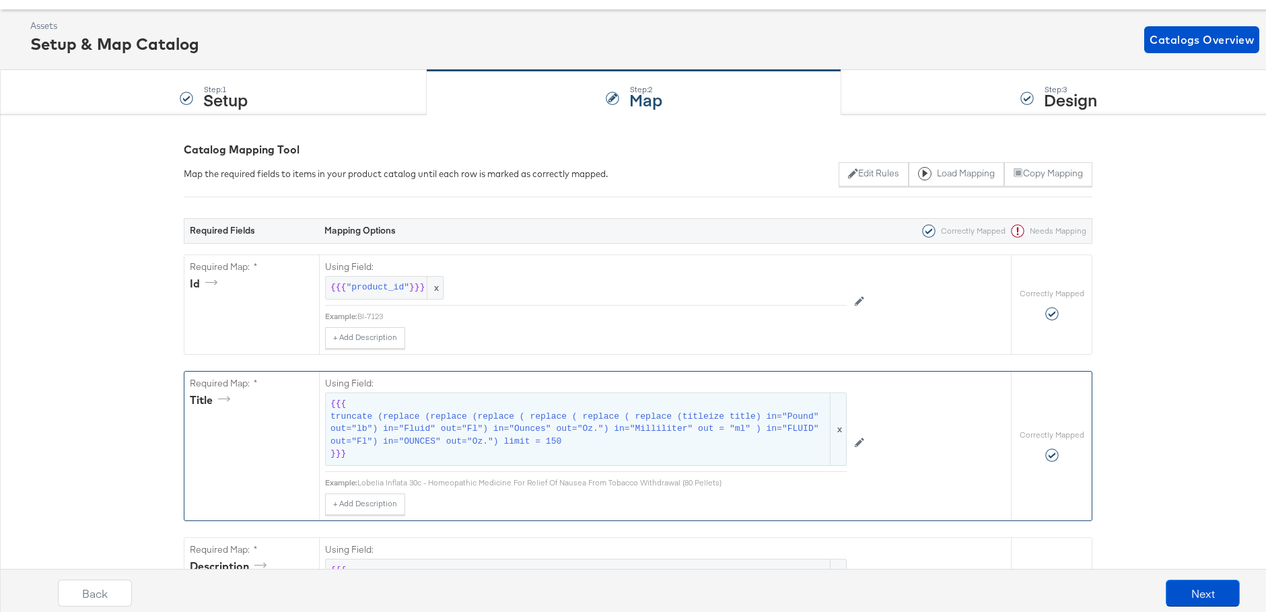
scroll to position [317, 0]
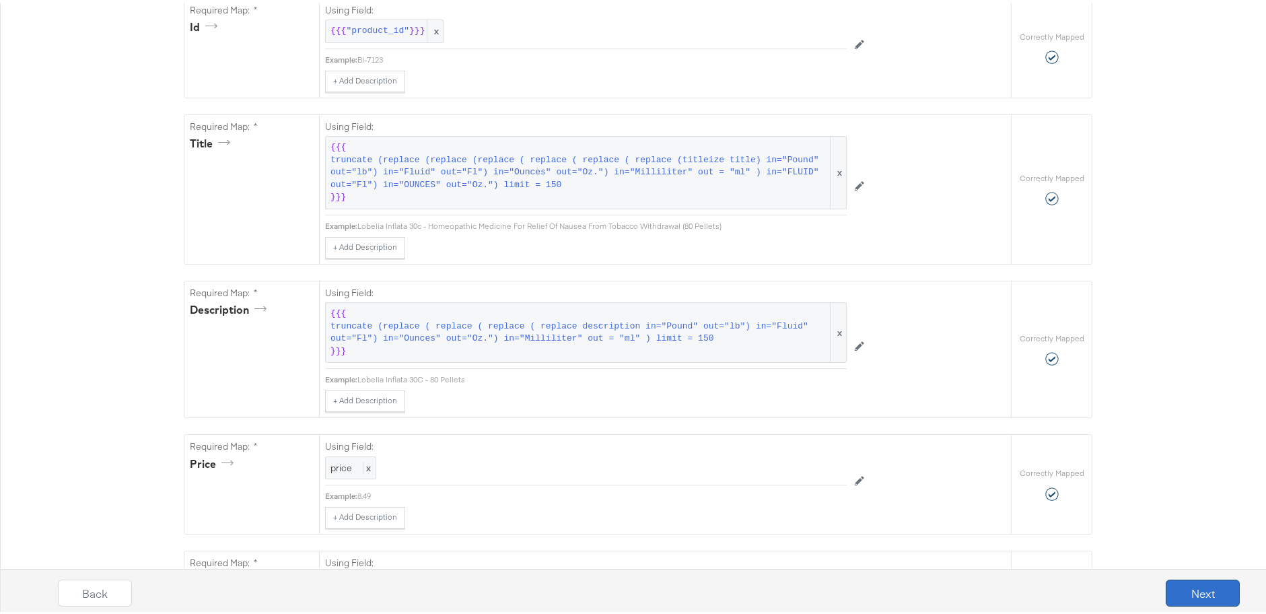
click at [1202, 582] on button "Next" at bounding box center [1203, 590] width 74 height 27
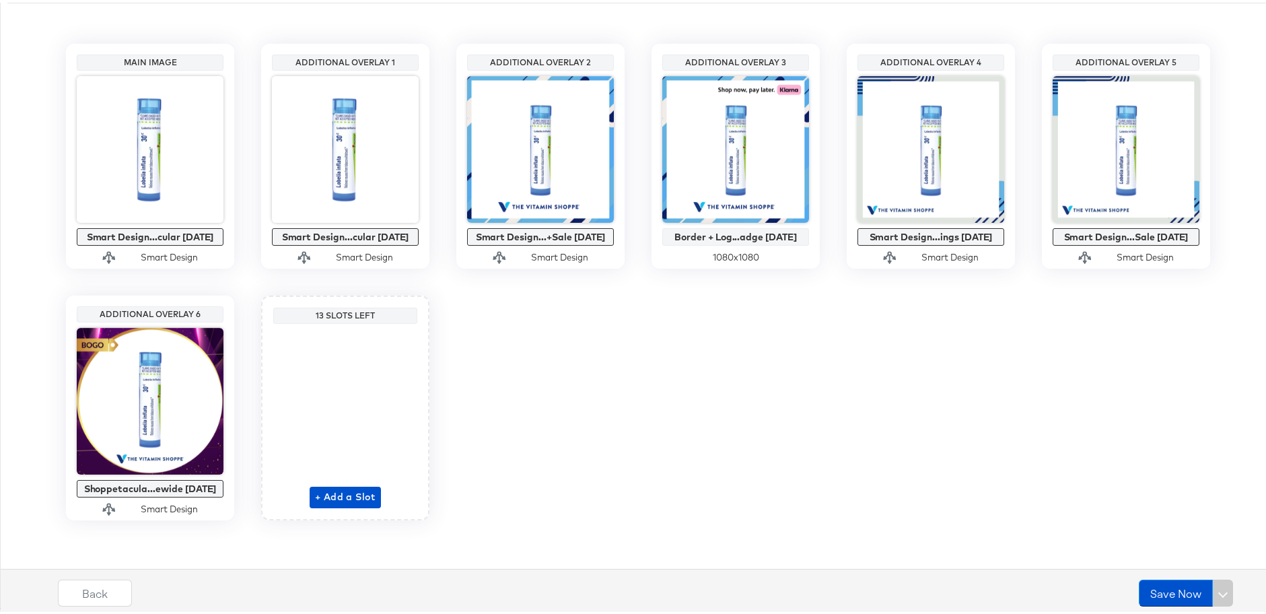
scroll to position [280, 0]
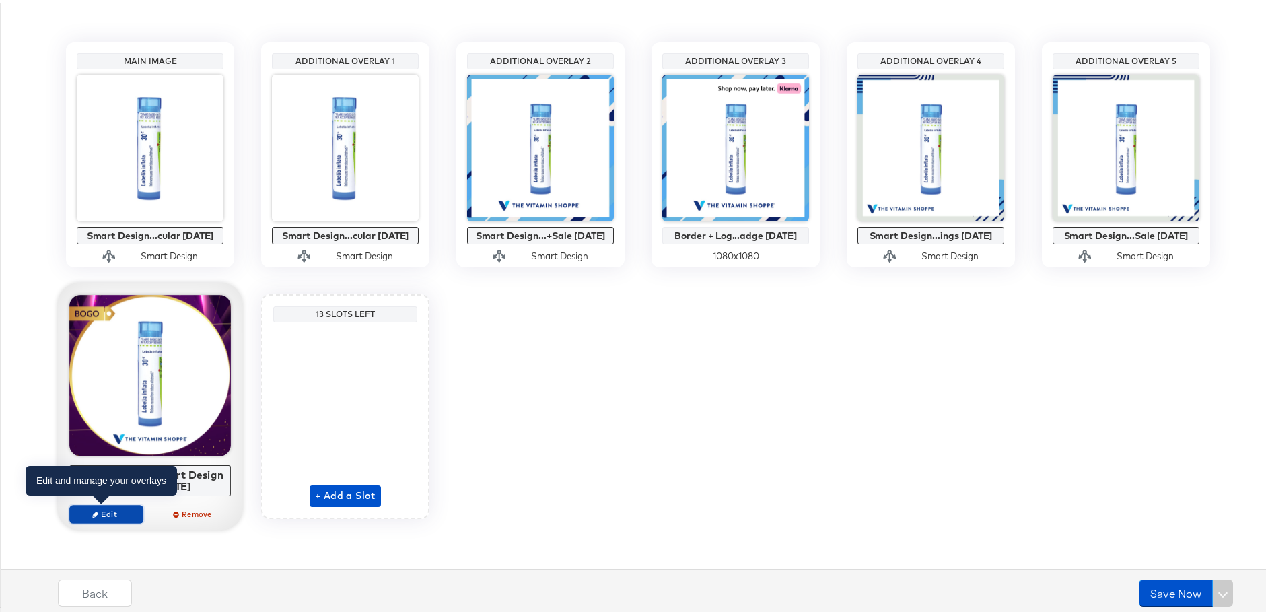
click at [93, 516] on span "Edit" at bounding box center [106, 511] width 62 height 10
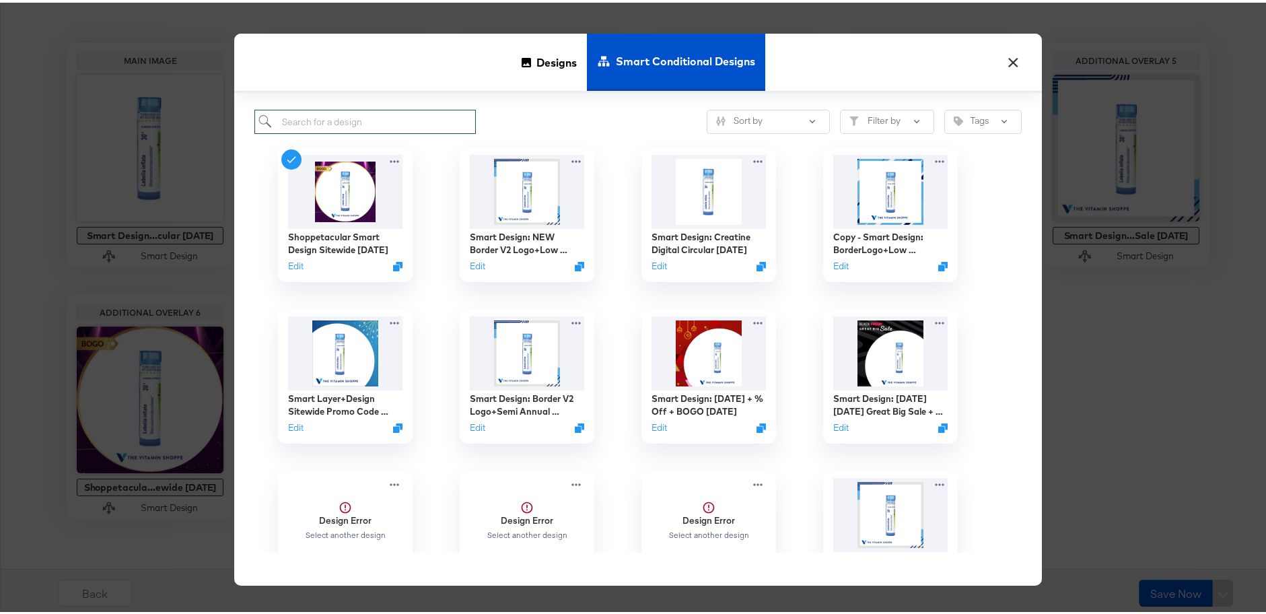
click at [384, 116] on input "search" at bounding box center [365, 119] width 222 height 25
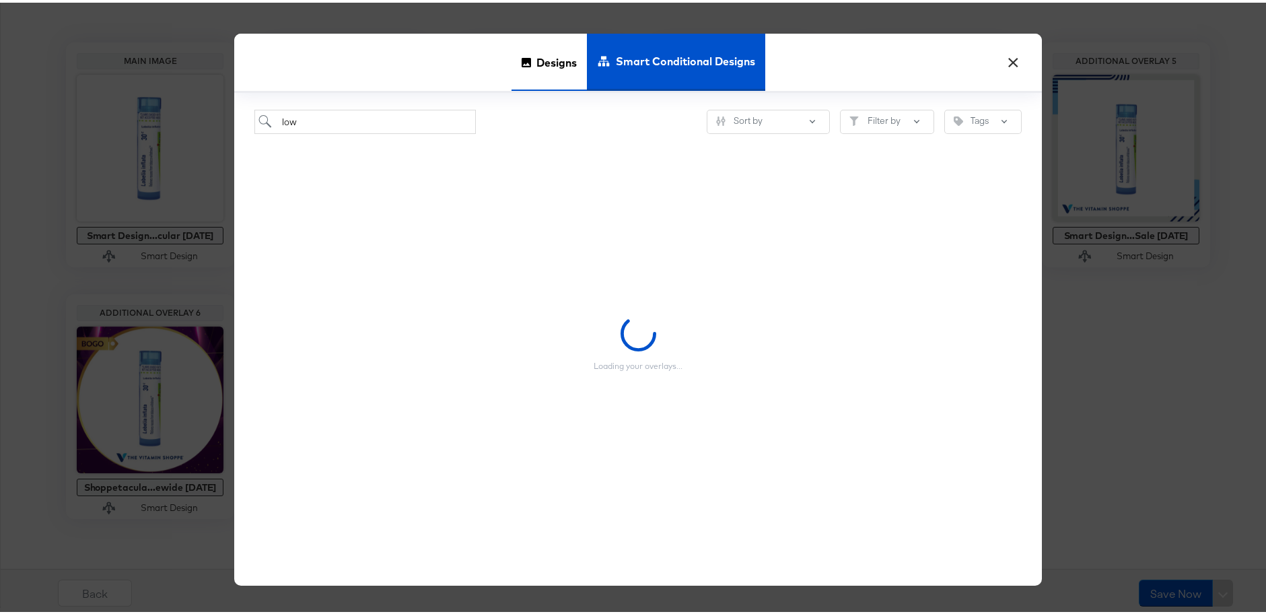
click at [543, 61] on span "Designs" at bounding box center [557, 59] width 40 height 59
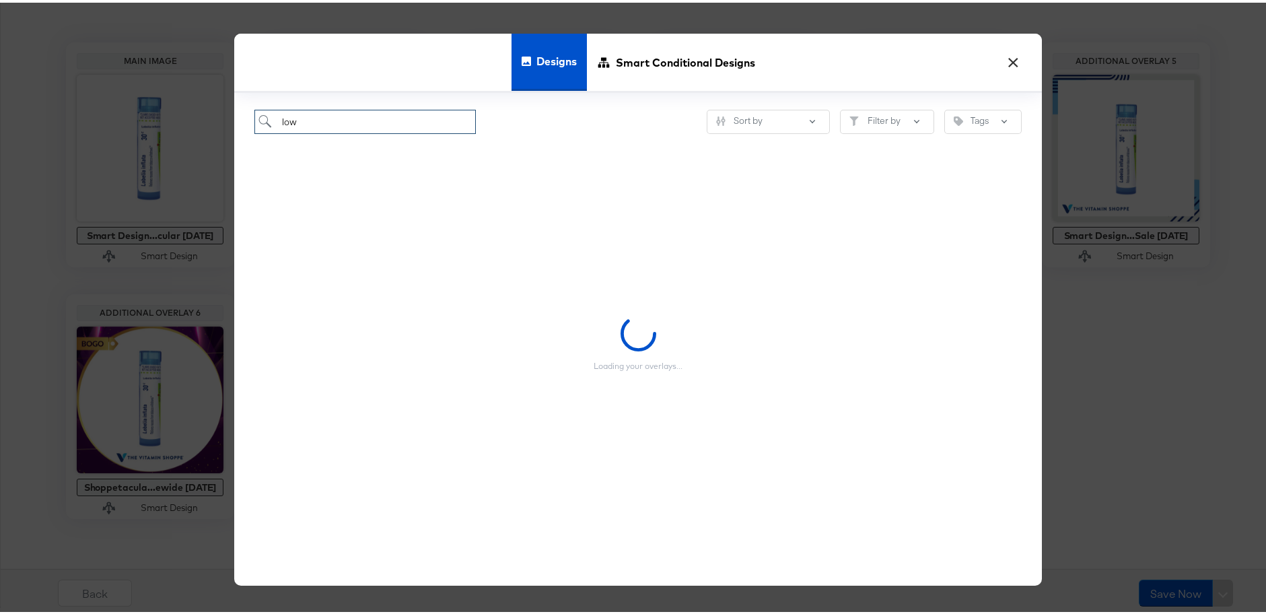
click at [352, 114] on input "low" at bounding box center [365, 119] width 222 height 25
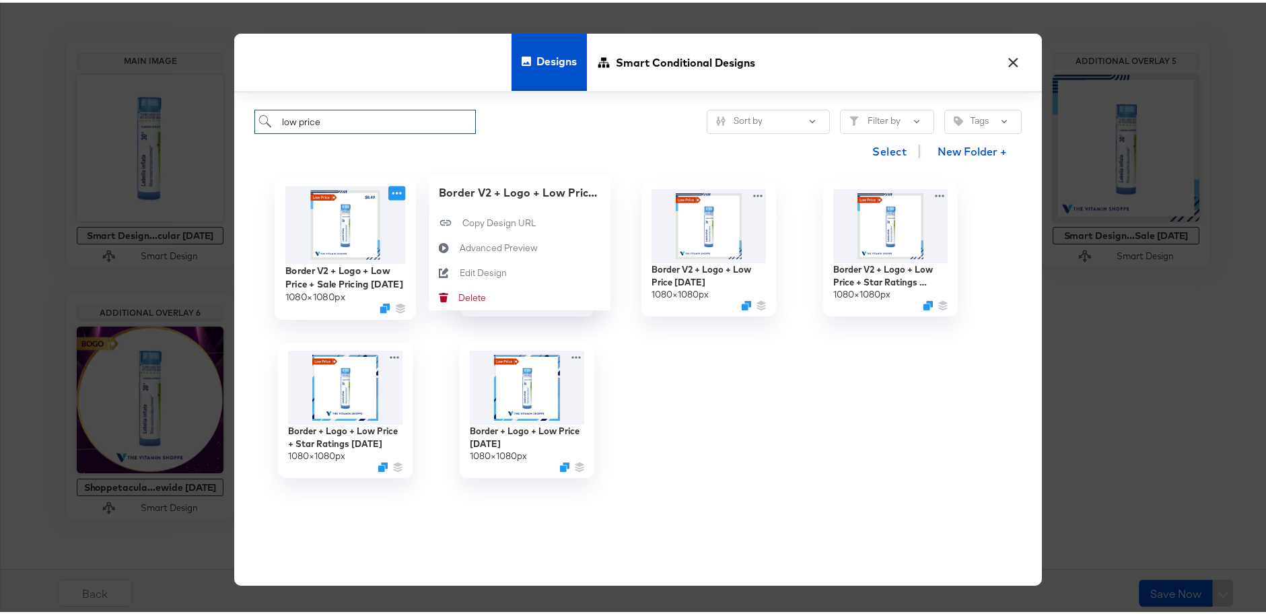
click at [397, 194] on icon at bounding box center [396, 190] width 17 height 14
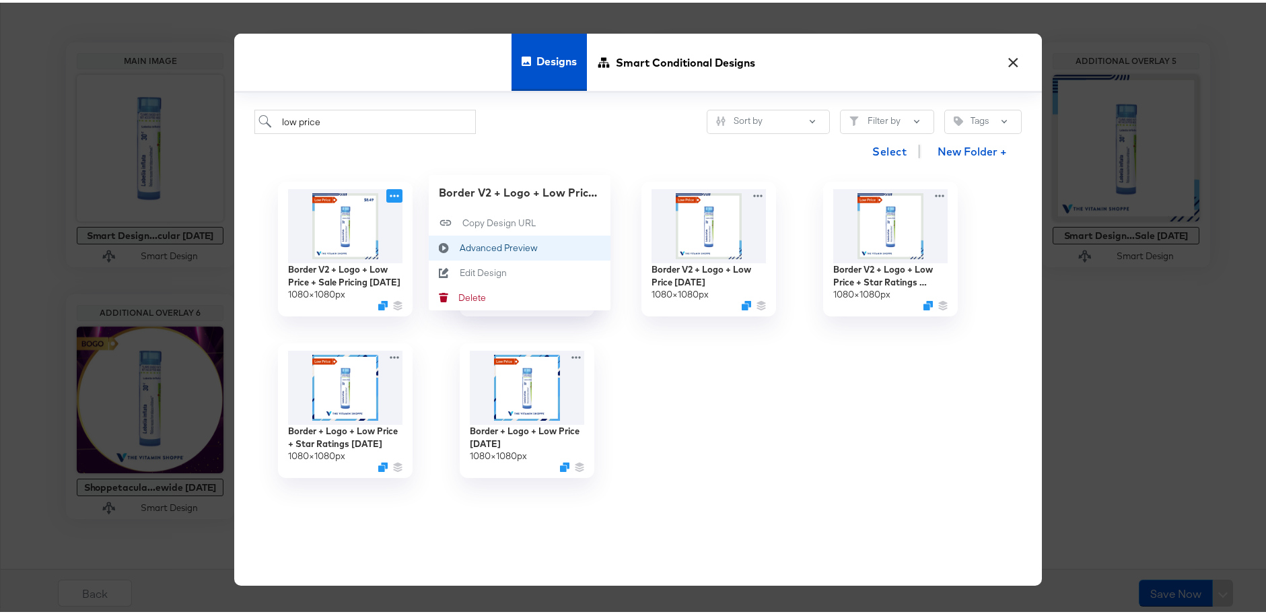
click at [460, 245] on div "Advanced Preview Advanced Preview" at bounding box center [460, 245] width 0 height 0
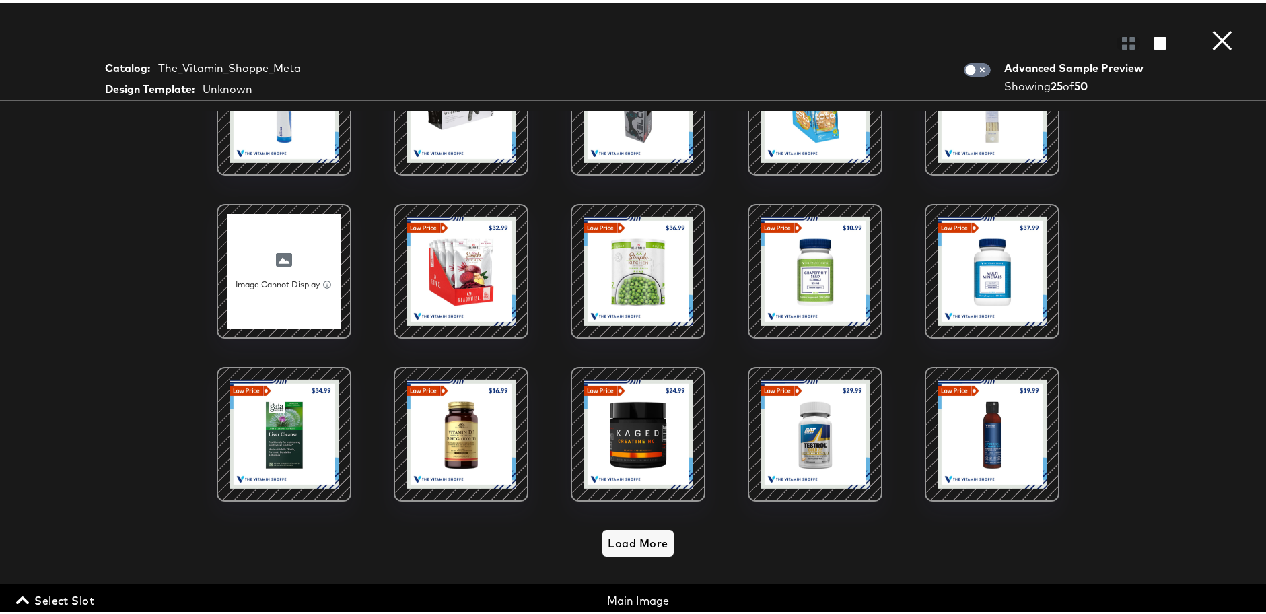
scroll to position [0, 0]
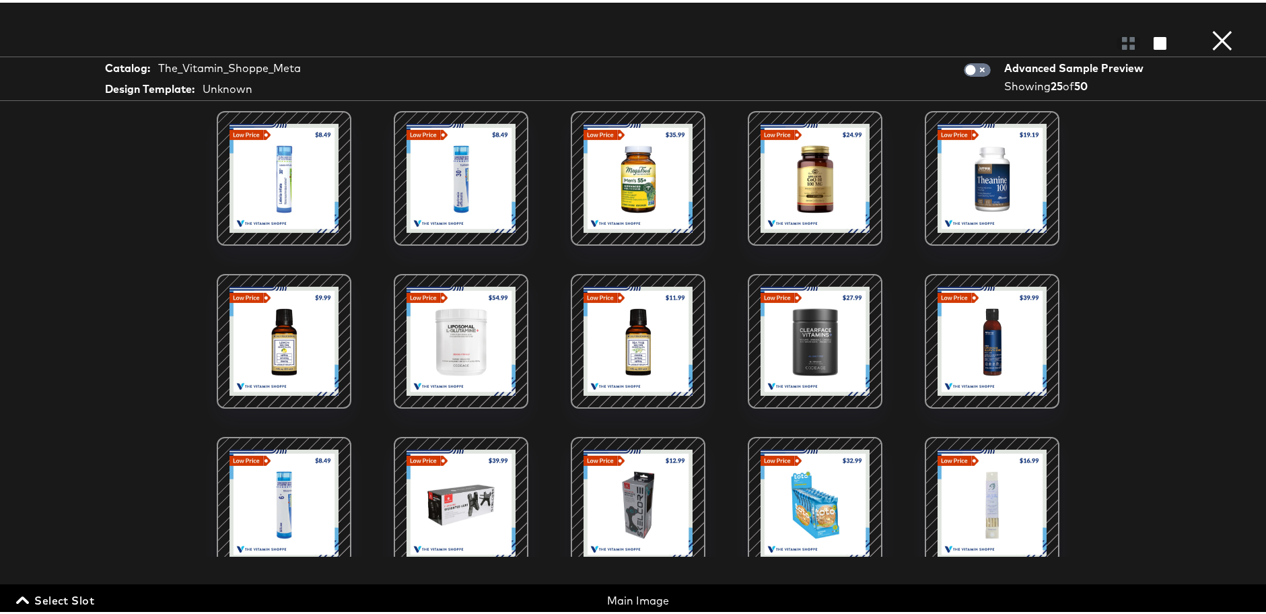
click at [1211, 27] on button "×" at bounding box center [1222, 13] width 27 height 27
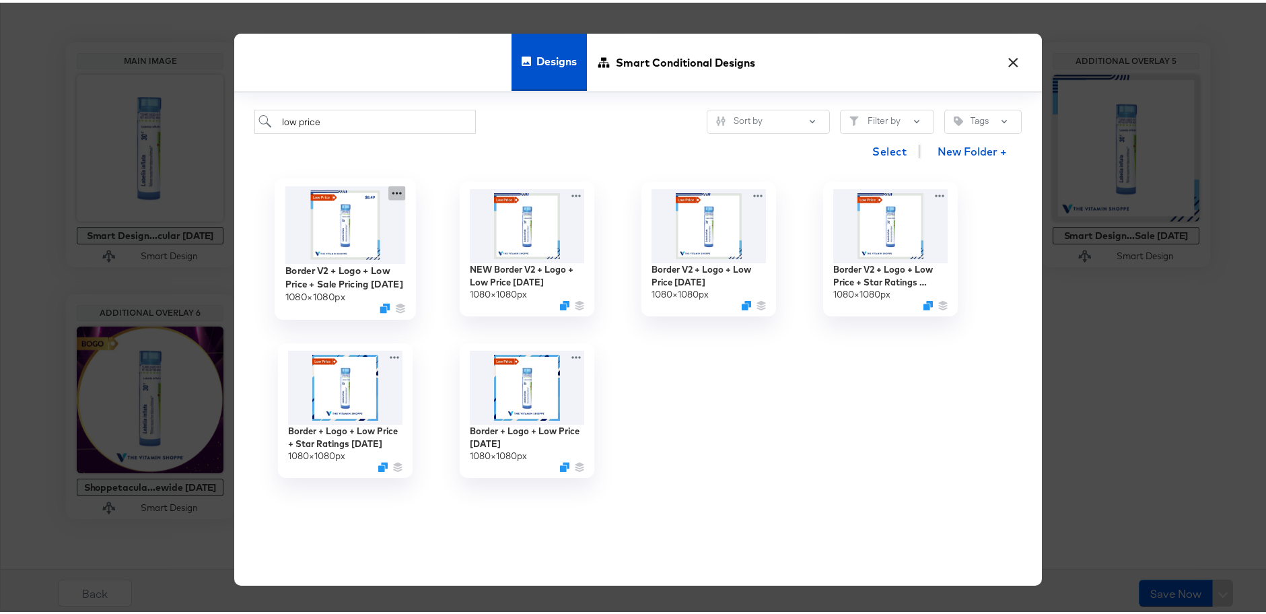
click at [395, 194] on icon at bounding box center [396, 190] width 17 height 14
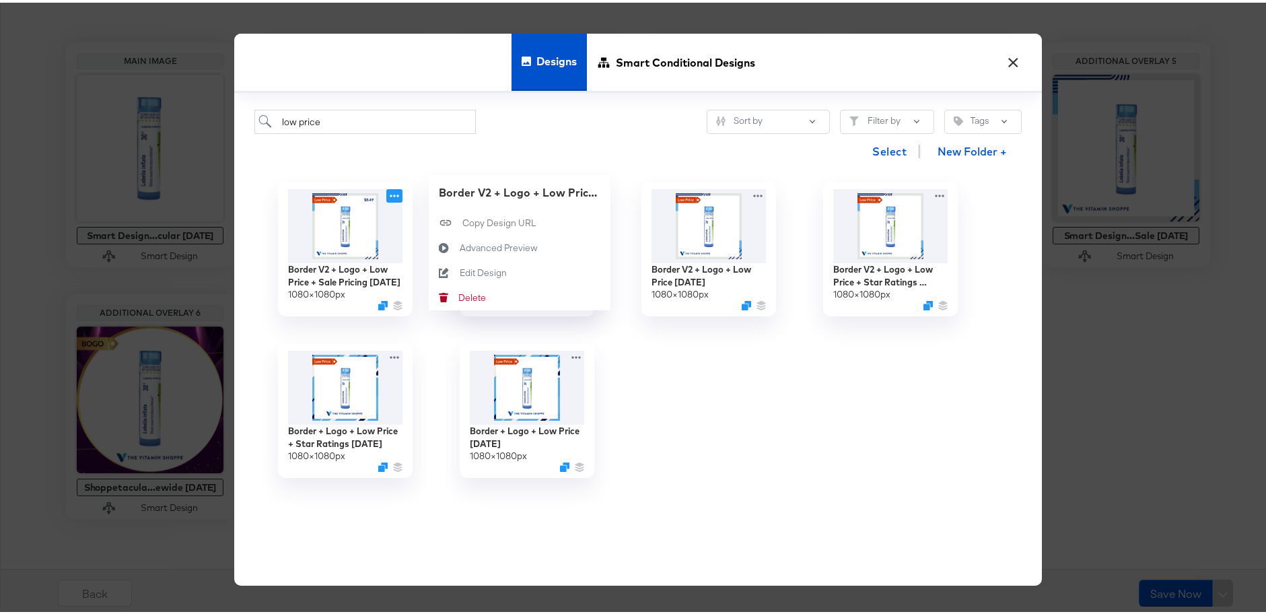
click at [414, 69] on div "Designs Smart Conditional Designs" at bounding box center [638, 60] width 808 height 59
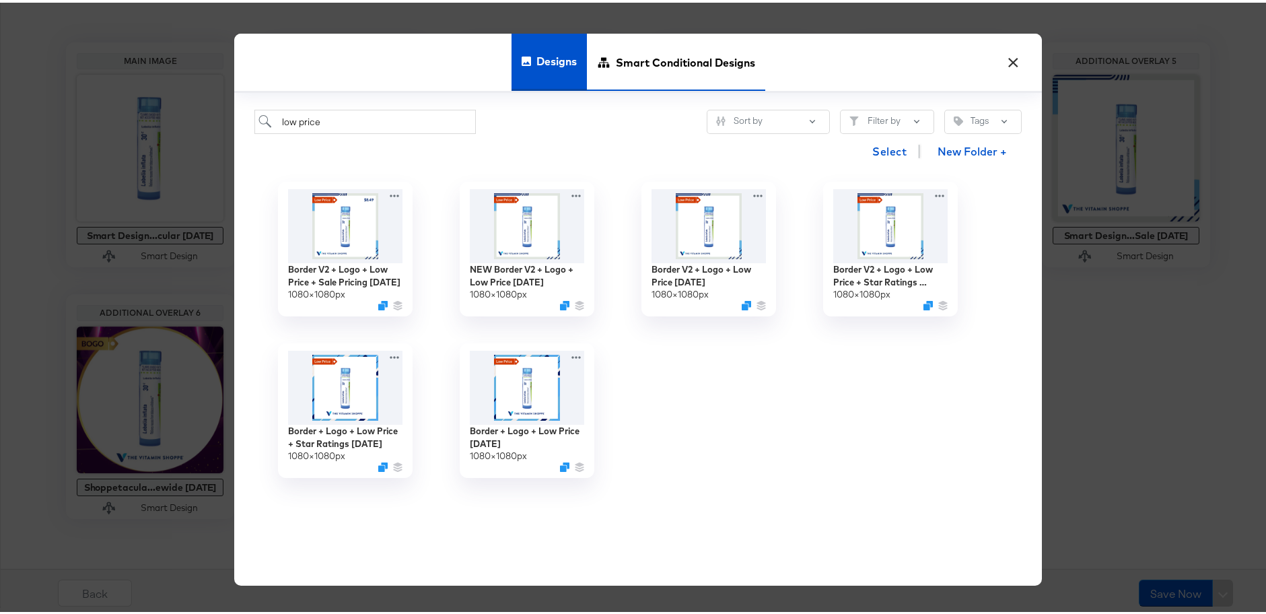
click at [635, 67] on span "Smart Conditional Designs" at bounding box center [685, 59] width 139 height 59
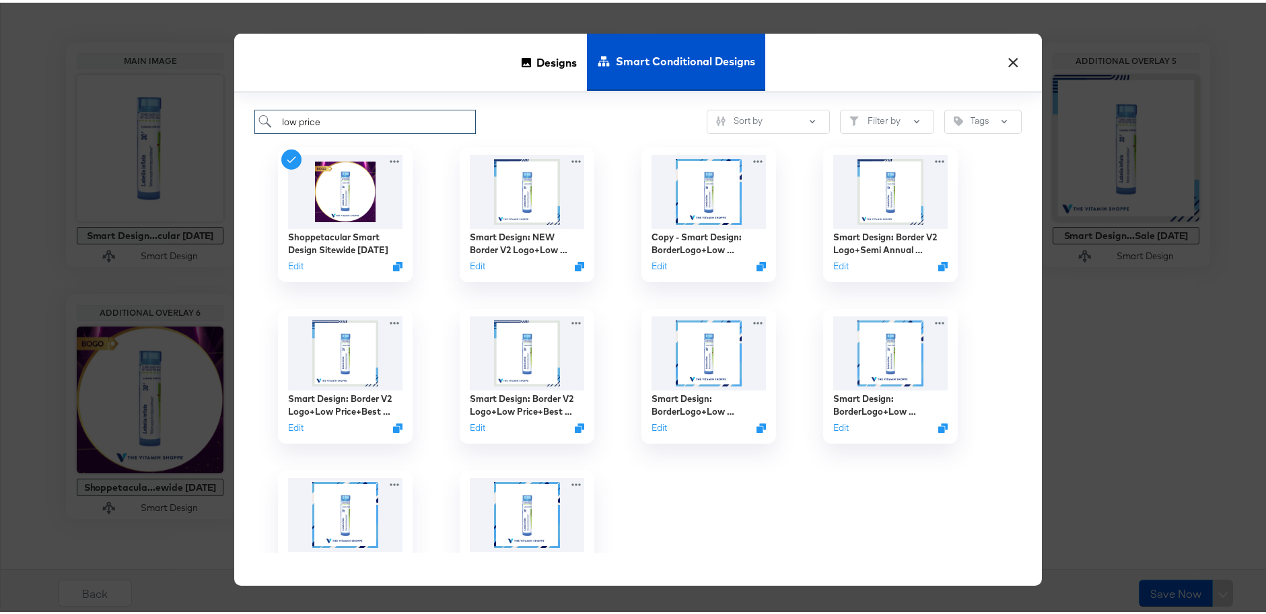
drag, startPoint x: 328, startPoint y: 116, endPoint x: 215, endPoint y: 116, distance: 113.1
click at [215, 116] on div "× Designs Smart Conditional Designs low price Sort by Filter by Tags Shoppetacu…" at bounding box center [638, 307] width 1277 height 614
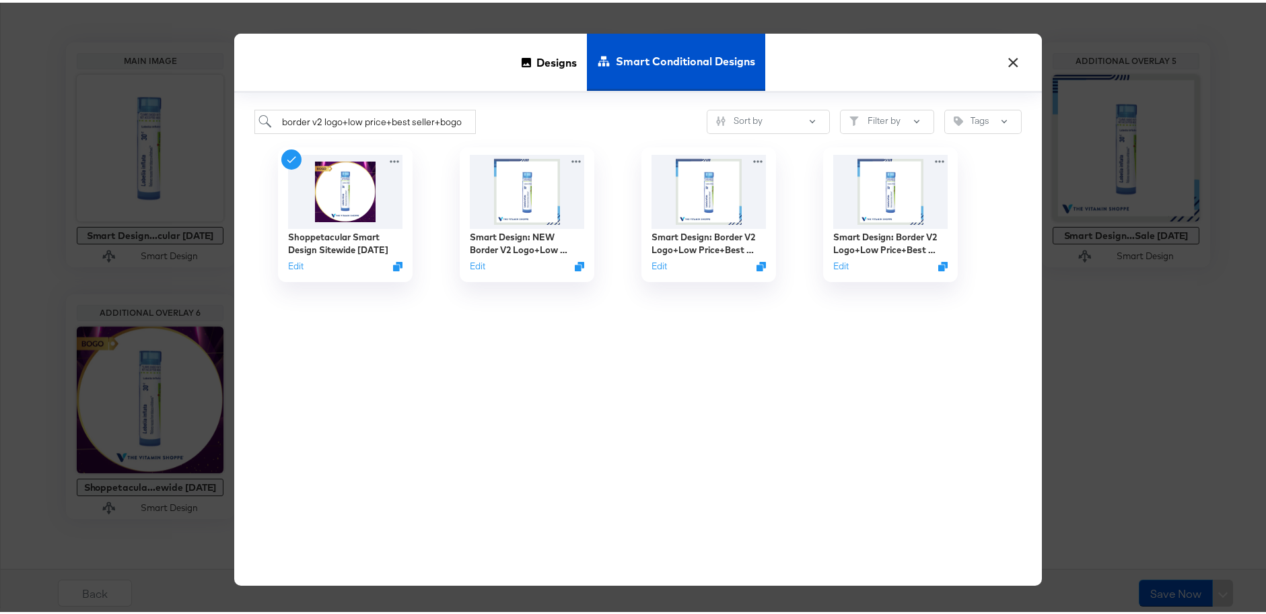
click at [883, 347] on div "Shoppetacular Smart Design Sitewide 6.6.25 Edit Smart Design: NEW Border V2 Log…" at bounding box center [638, 340] width 768 height 419
click at [459, 121] on input "border v2 logo+low price+best seller+bogo" at bounding box center [365, 119] width 222 height 25
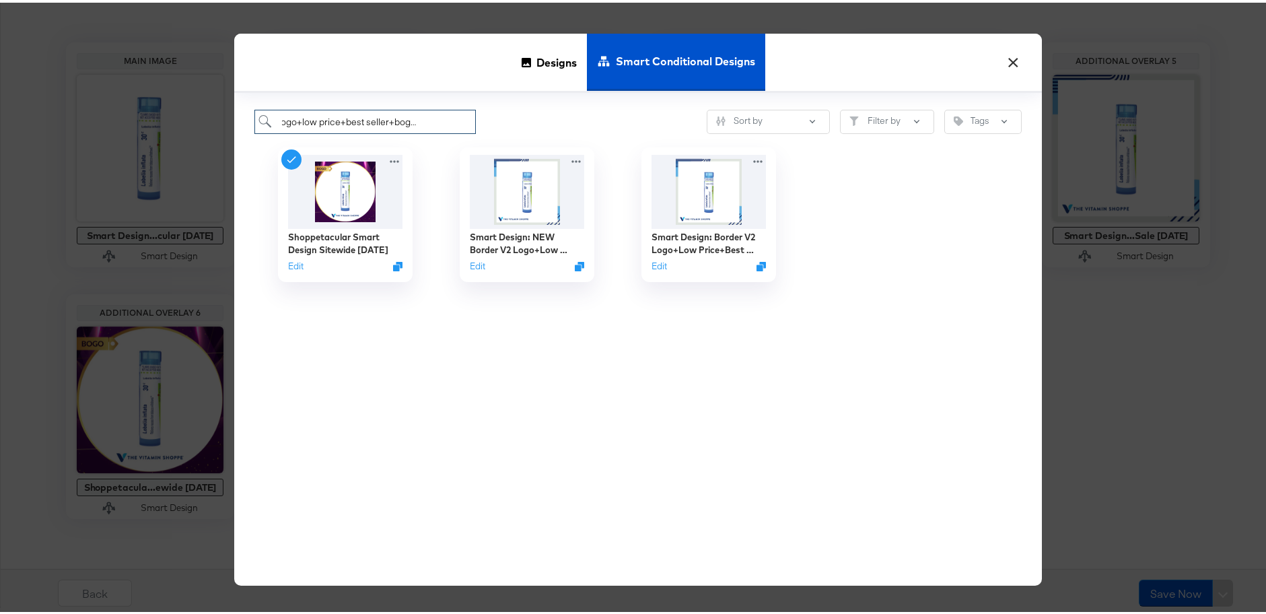
scroll to position [0, 51]
type input "border v2 logo+low price+best seller+bogo+sale 6.20.24"
click at [763, 158] on icon at bounding box center [760, 156] width 17 height 14
click at [705, 325] on div "Shoppetacular Smart Design Sitewide 6.6.25 Edit Smart Design: NEW Border V2 Log…" at bounding box center [638, 340] width 768 height 419
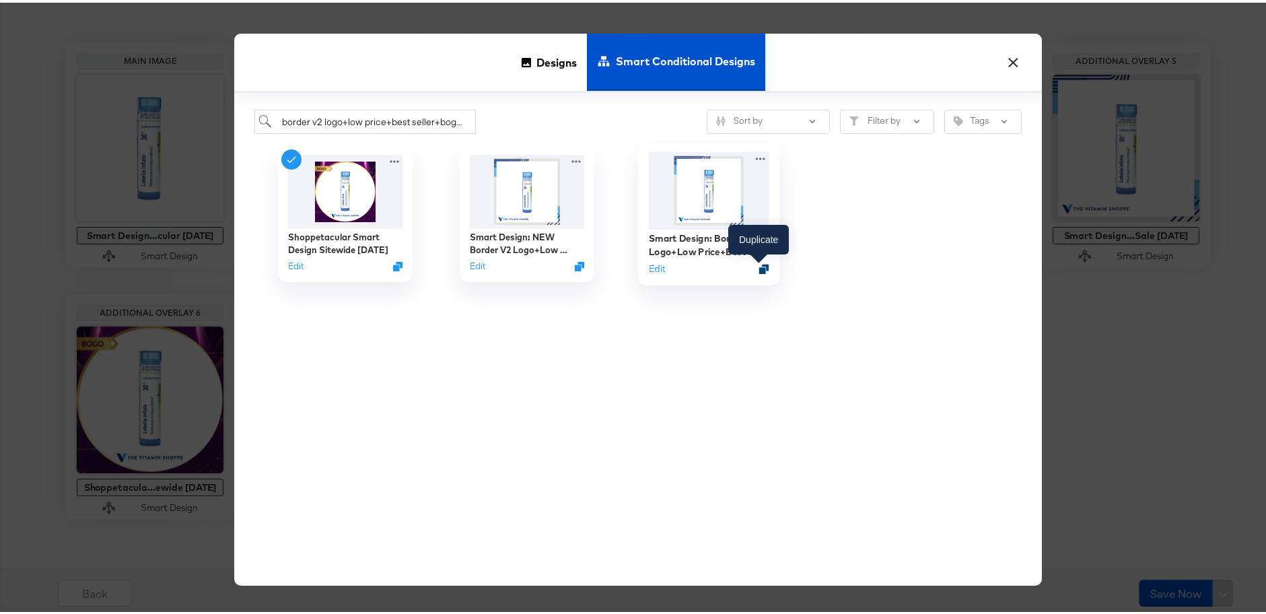
click at [763, 265] on icon "Duplicate" at bounding box center [764, 266] width 10 height 10
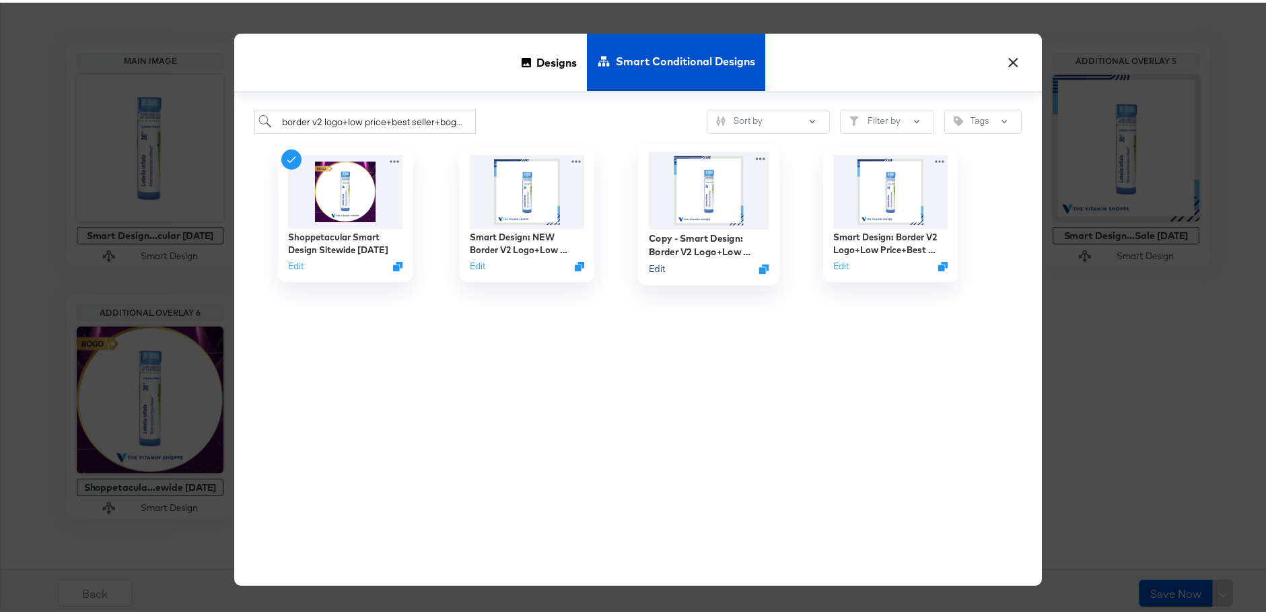
click at [658, 268] on button "Edit" at bounding box center [657, 266] width 16 height 13
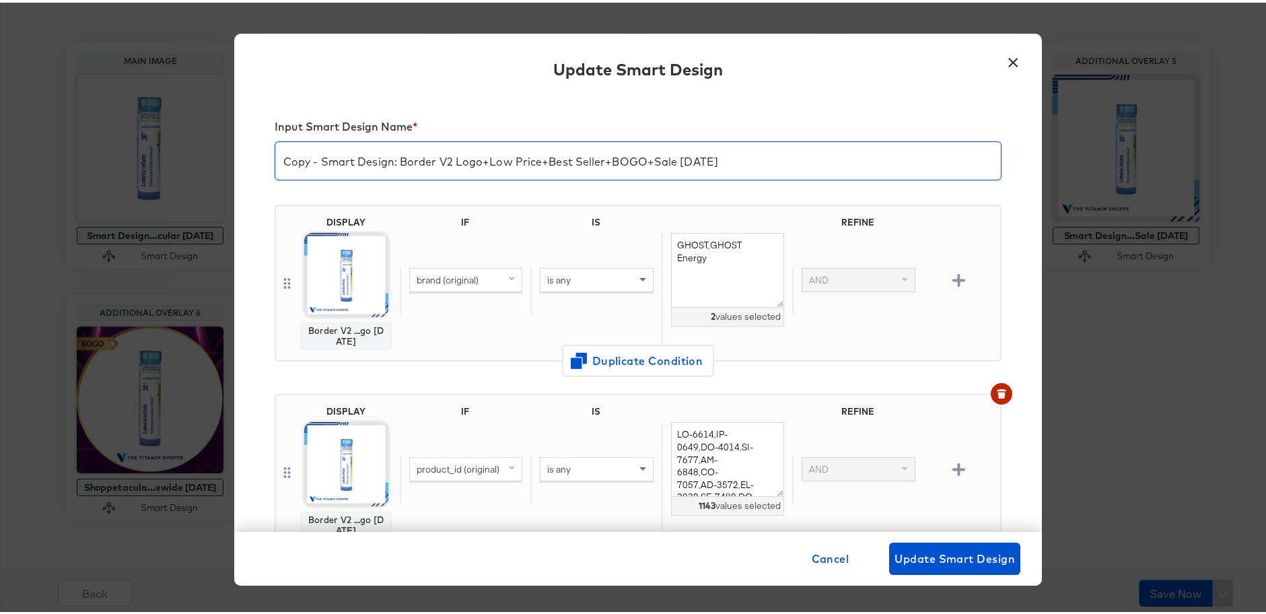
click at [676, 158] on input "Copy - Smart Design: Border V2 Logo+Low Price+Best Seller+BOGO+Sale 6.20.24" at bounding box center [638, 153] width 726 height 38
click at [671, 157] on input "Copy - Smart Design: Border V2 Logo+Low Price+Best Seller+BOGO+Sale 8.11.25" at bounding box center [638, 153] width 726 height 38
click at [673, 160] on input "Copy - Smart Design: Border V2 Logo+Low Price+Best Seller+BOGO+Sale Pricing 8.1…" at bounding box center [638, 153] width 726 height 38
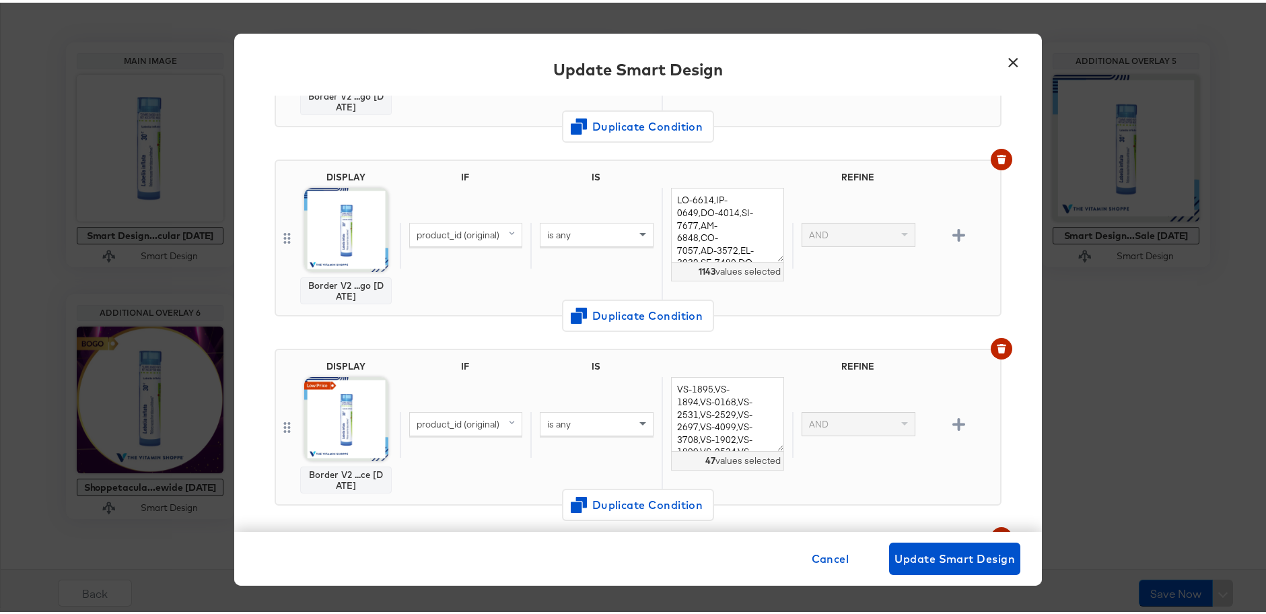
scroll to position [250, 0]
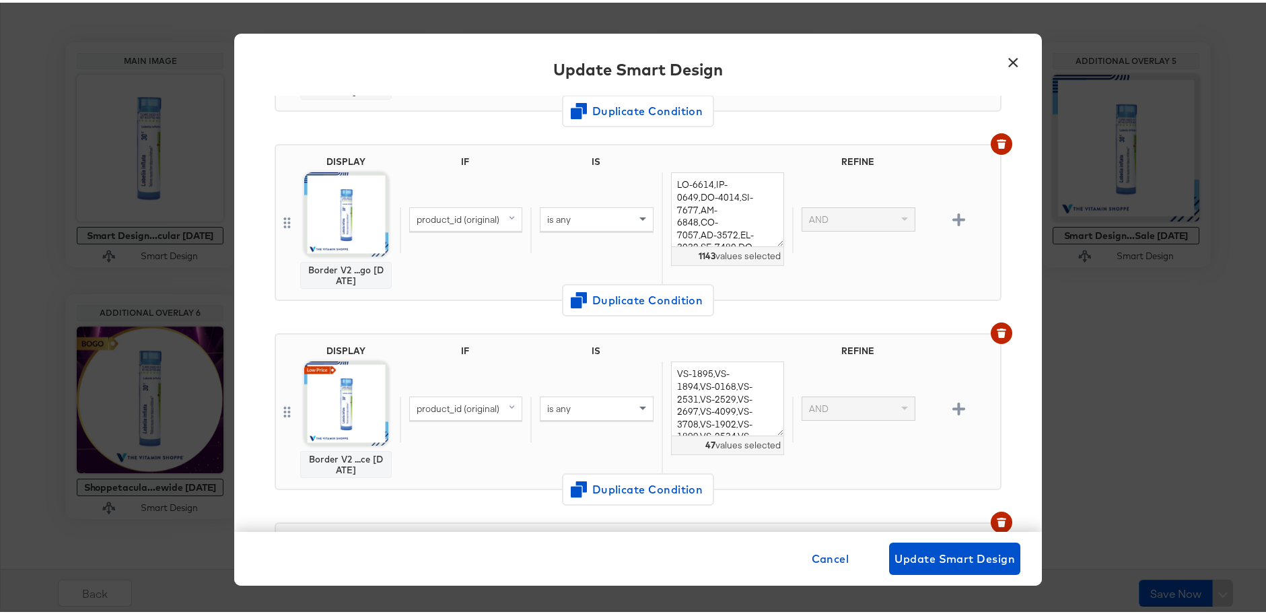
type input "Copy - Smart Design: Border V2 Logo+Low Price+Best Seller+BOGO+Sale Pricing 8.1…"
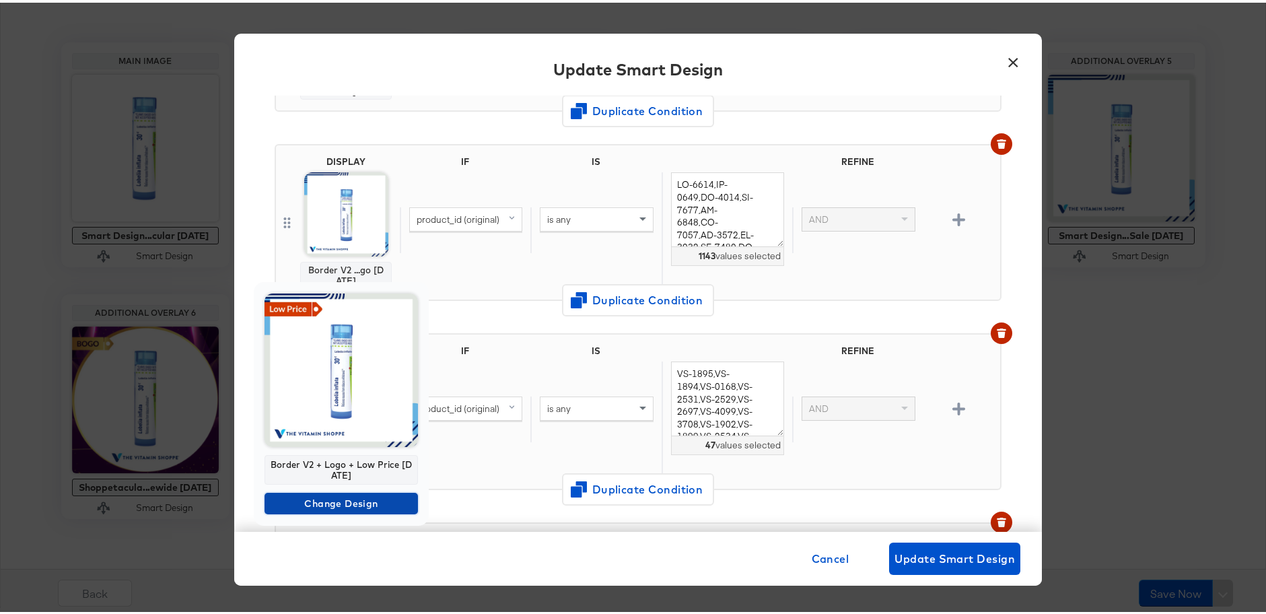
click at [350, 500] on span "Change Design" at bounding box center [341, 501] width 143 height 17
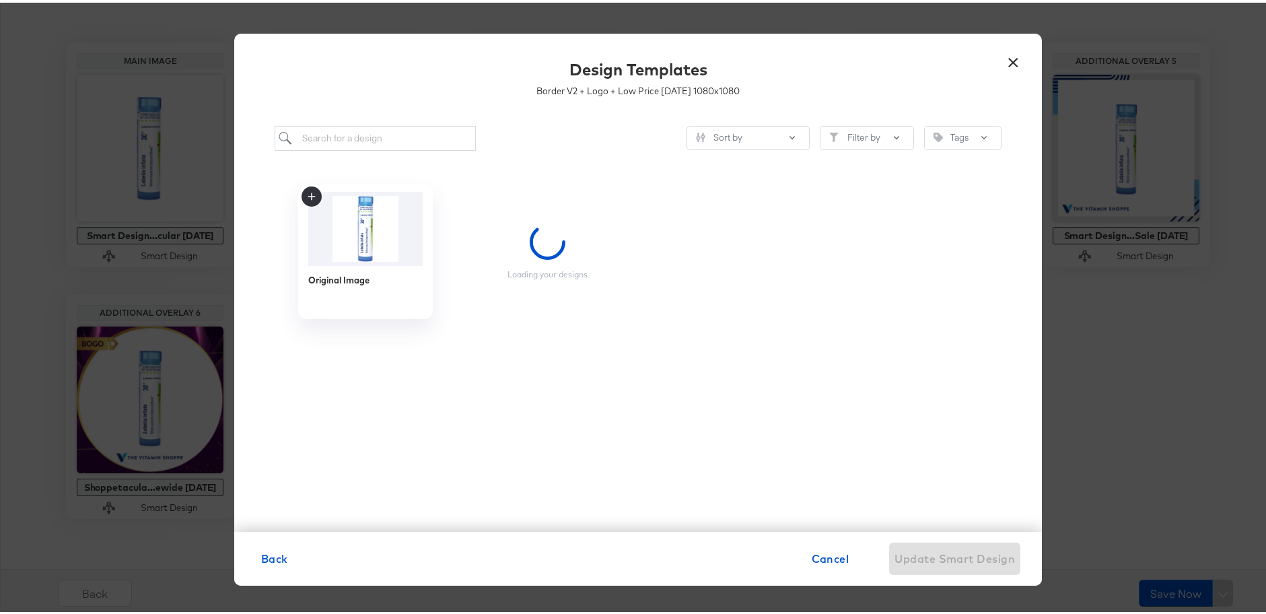
scroll to position [0, 0]
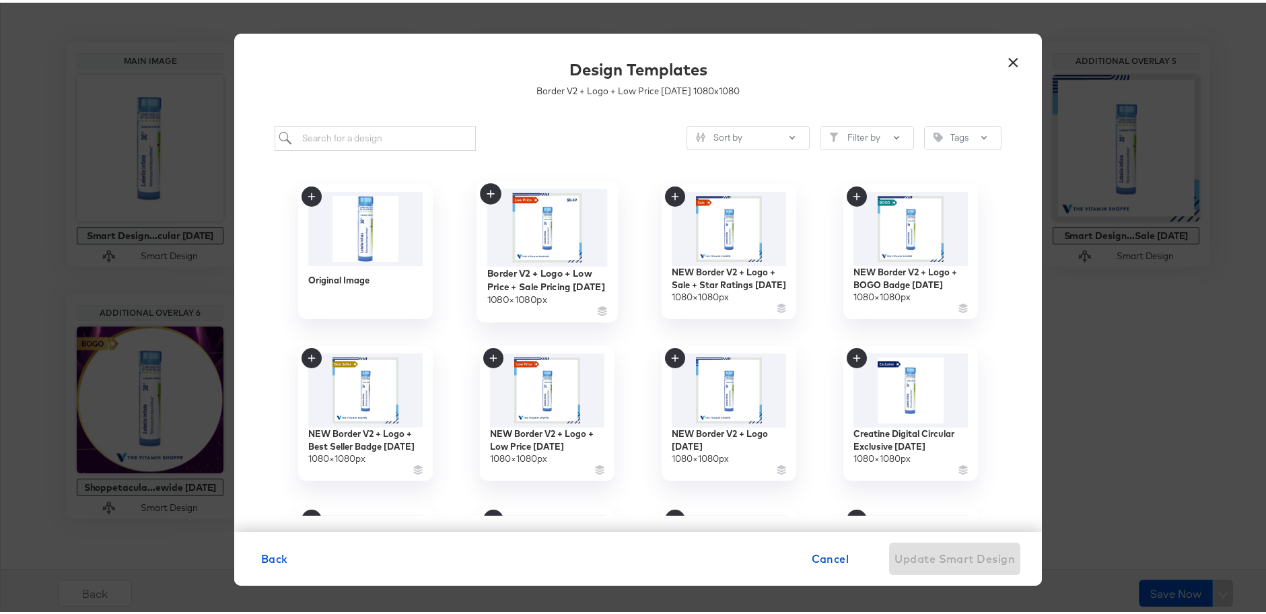
click at [489, 193] on icon at bounding box center [491, 191] width 22 height 22
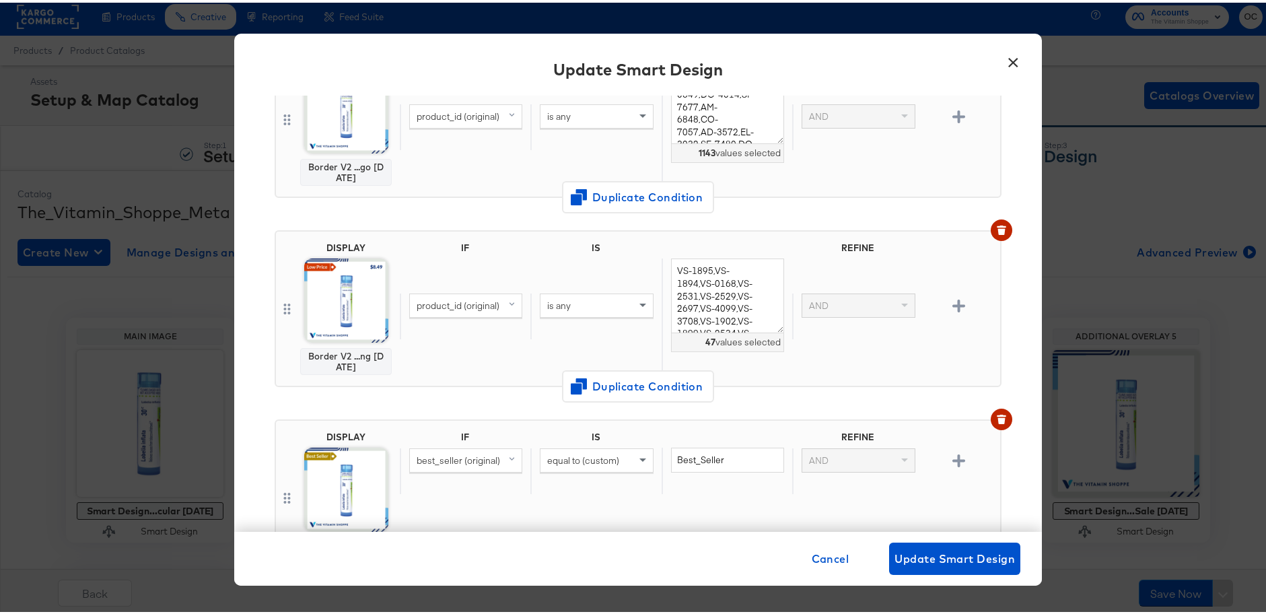
scroll to position [353, 0]
click at [714, 296] on textarea "VS-1895,VS-1894,VS-0168,VS-2531,VS-2529,VS-2697,VS-4099,VS-3708,VS-1902,VS-1899…" at bounding box center [727, 292] width 113 height 75
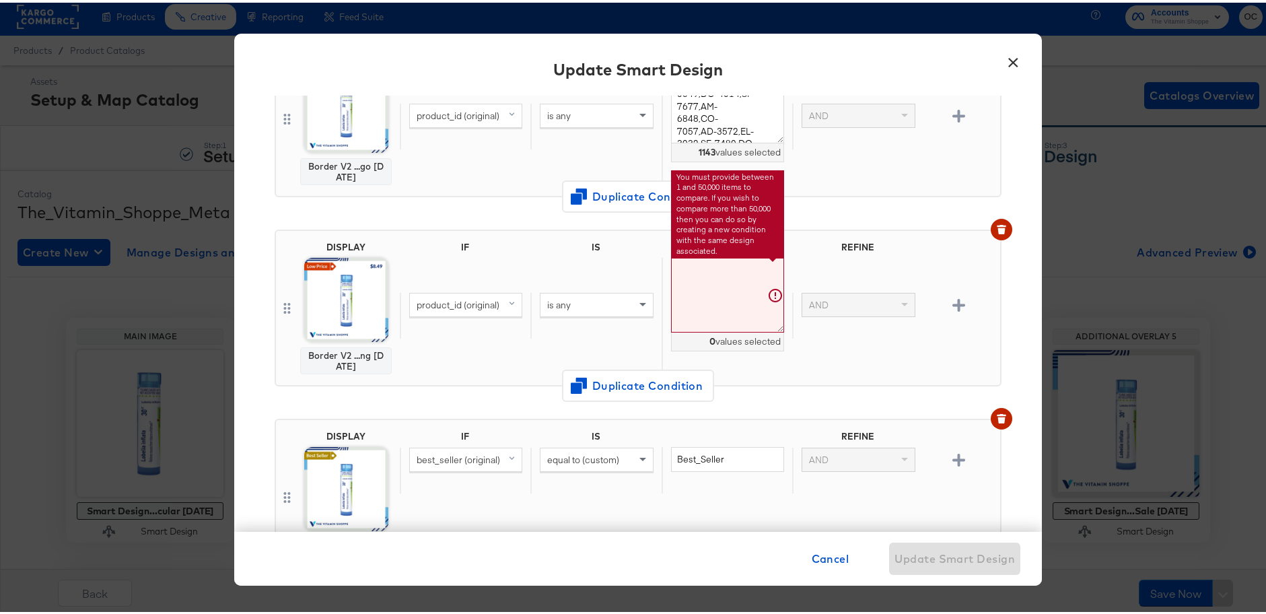
paste textarea "YE-0008,DR-1011,DR-1016,NT-1960,VAC-11036,YE-0004,AXE1002,FT-1011,RW-7017,CL-15…"
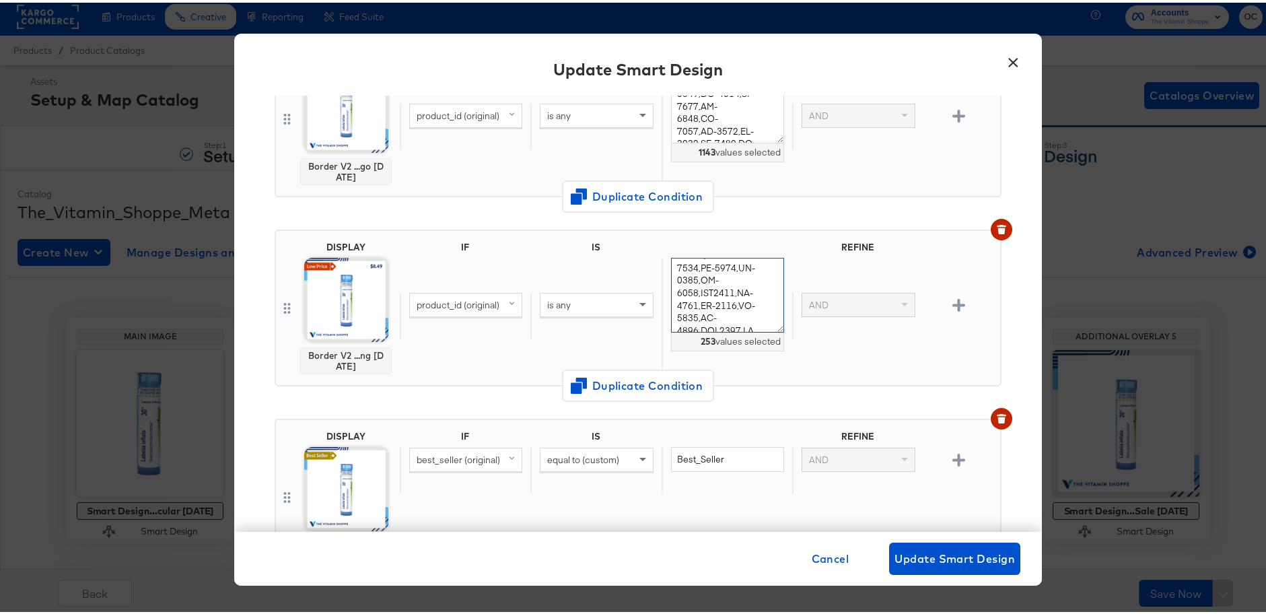
scroll to position [0, 0]
click at [731, 314] on textarea at bounding box center [727, 292] width 113 height 75
type textarea "YE-0008,DR-1011,DR-1016,NT-1960,VAC-11036,YE-0004,AXE1002,FT-1011,RW-7017,CL-15…"
click at [828, 362] on div "product_id (original) is any 253 values selected AND" at bounding box center [697, 312] width 595 height 114
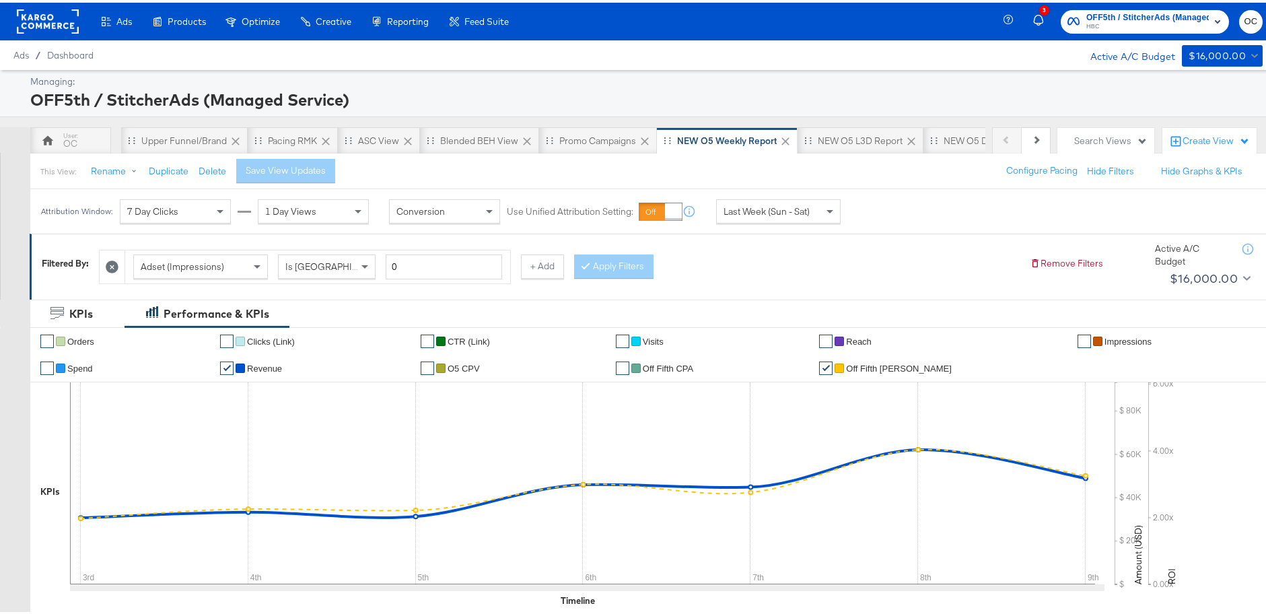
click at [65, 28] on rect at bounding box center [48, 19] width 62 height 24
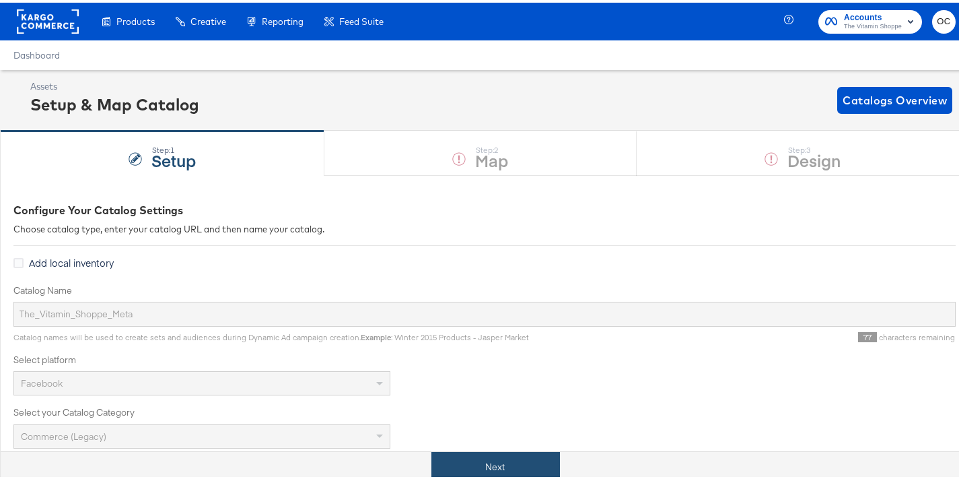
click at [535, 461] on button "Next" at bounding box center [496, 464] width 129 height 30
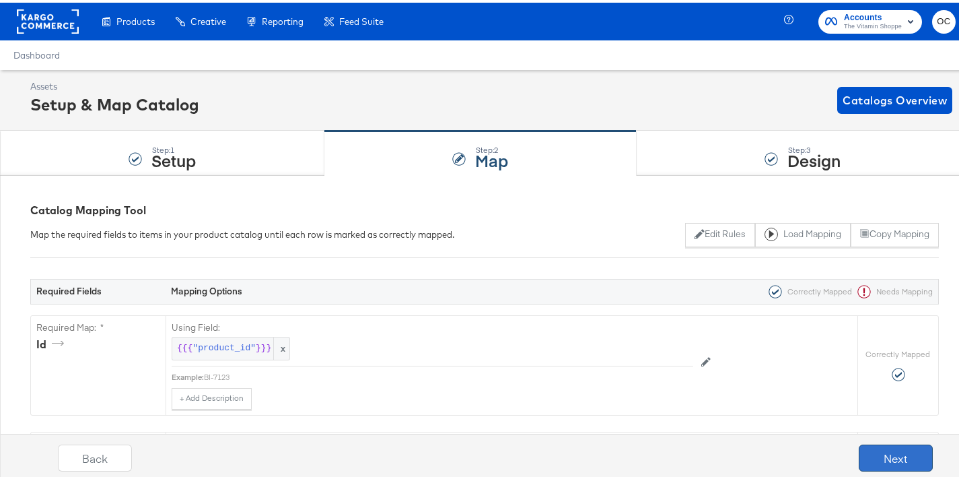
click at [868, 454] on button "Next" at bounding box center [896, 455] width 74 height 27
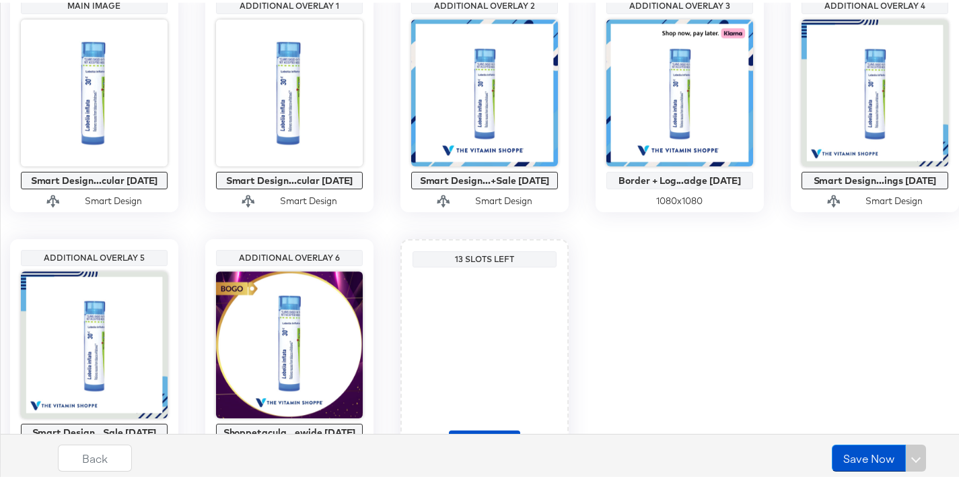
scroll to position [331, 0]
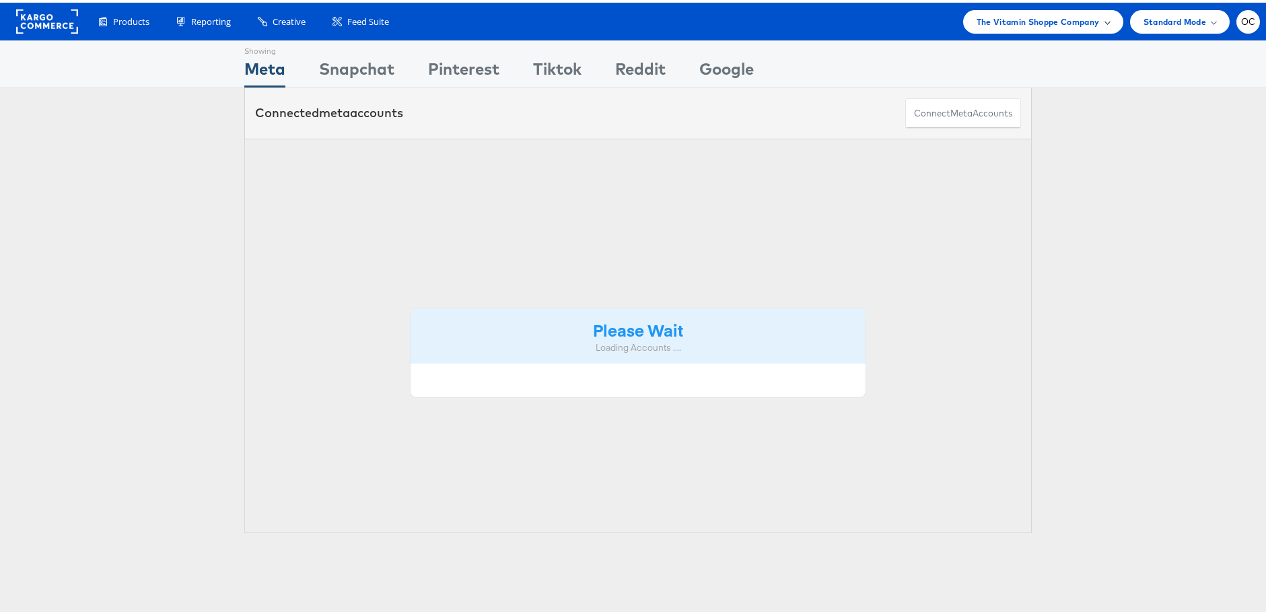
click at [1002, 26] on div "The Vitamin Shoppe Company" at bounding box center [1043, 19] width 160 height 24
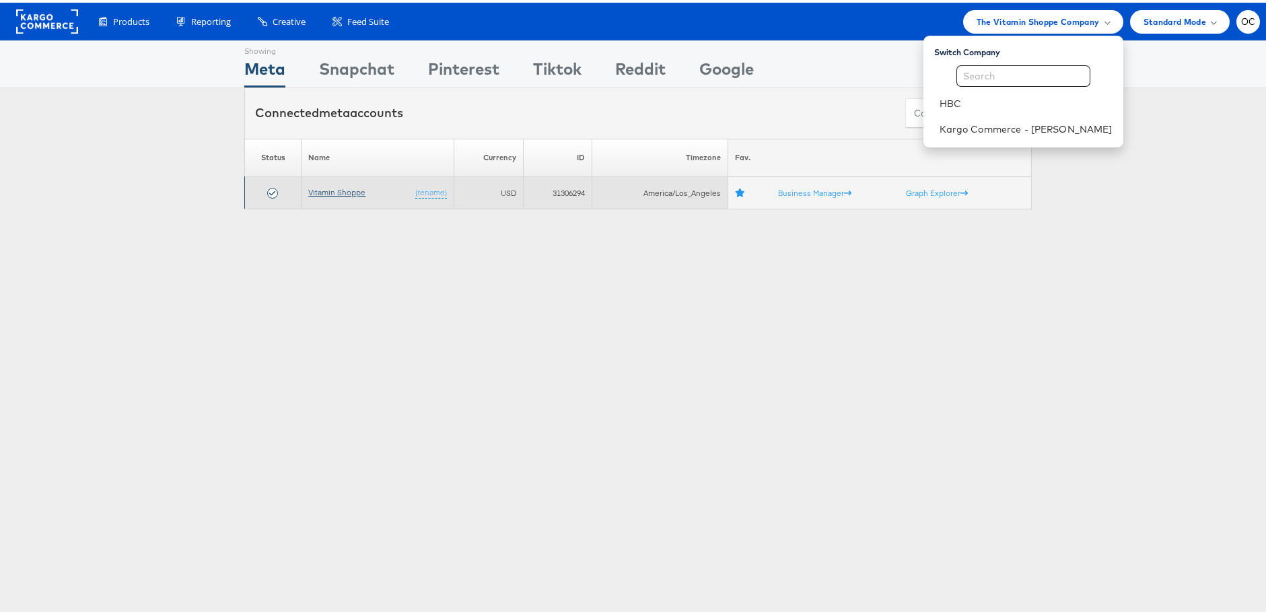
click at [340, 191] on link "Vitamin Shoppe" at bounding box center [336, 189] width 57 height 10
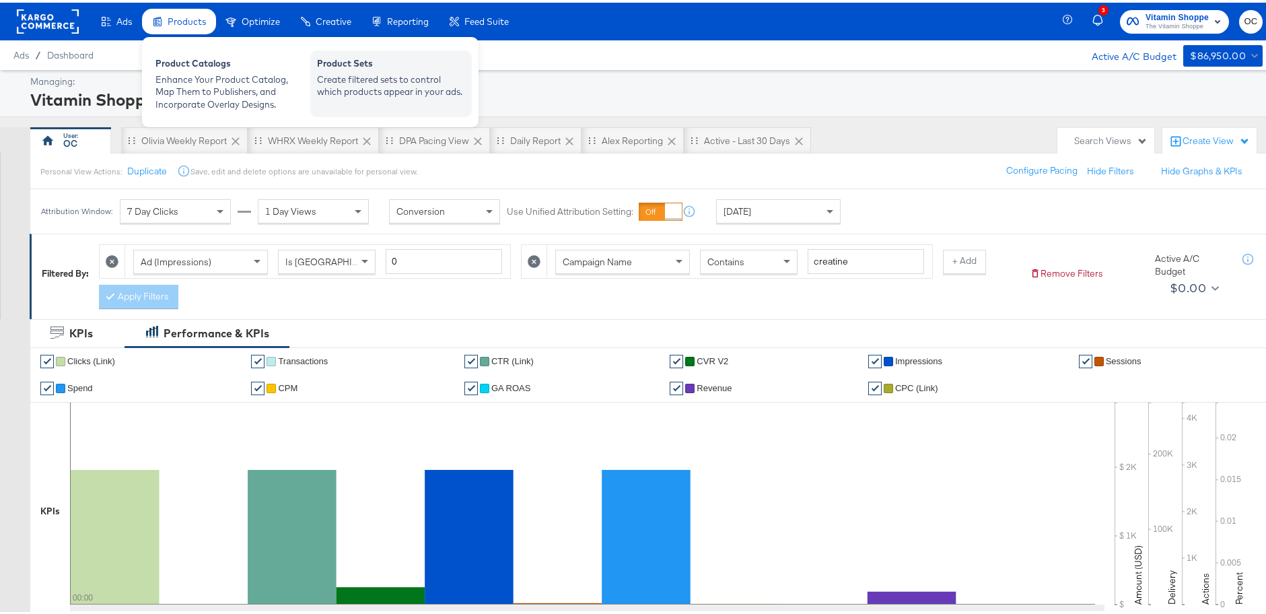
click at [388, 83] on div "Create filtered sets to control which products appear in your ads." at bounding box center [391, 83] width 148 height 25
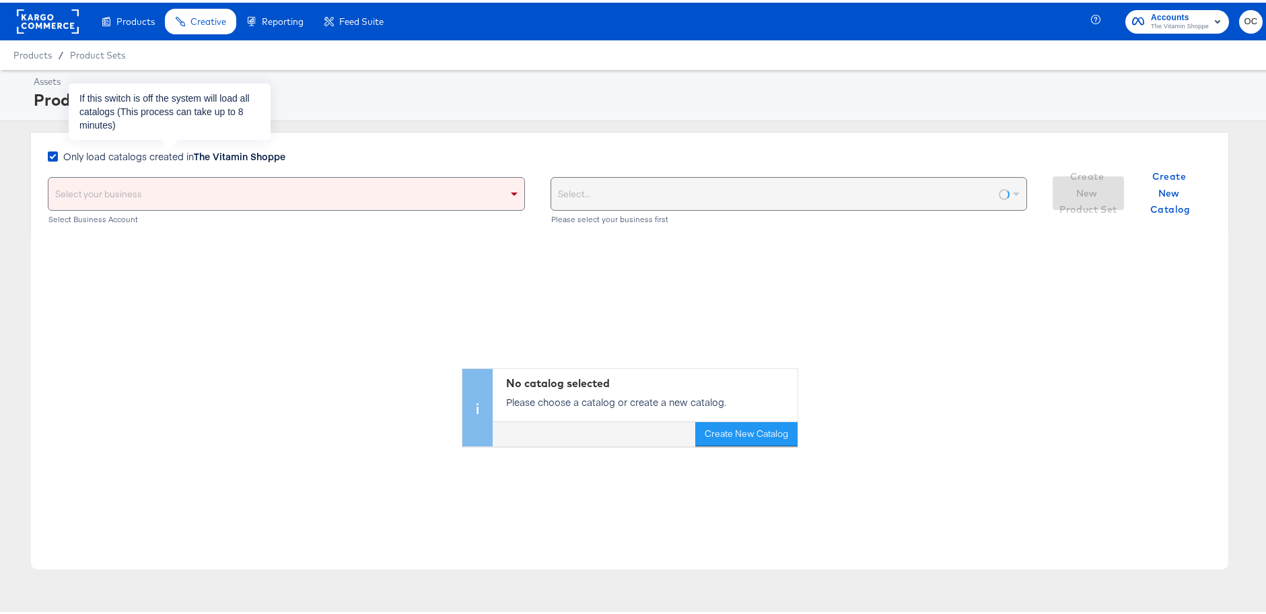
click at [251, 154] on strong "The Vitamin Shoppe" at bounding box center [240, 153] width 92 height 13
click at [0, 0] on input "Only load catalogs created in The Vitamin Shoppe" at bounding box center [0, 0] width 0 height 0
click at [265, 182] on div "Select your business" at bounding box center [286, 191] width 476 height 32
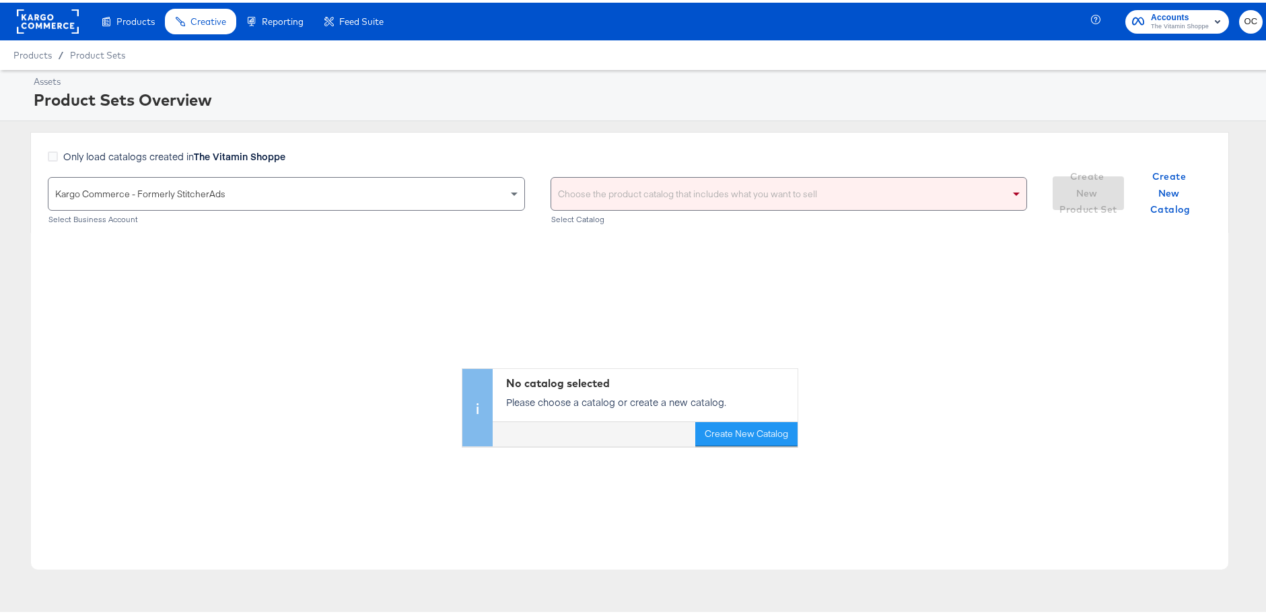
click at [706, 196] on div "Choose the product catalog that includes what you want to sell" at bounding box center [789, 191] width 476 height 32
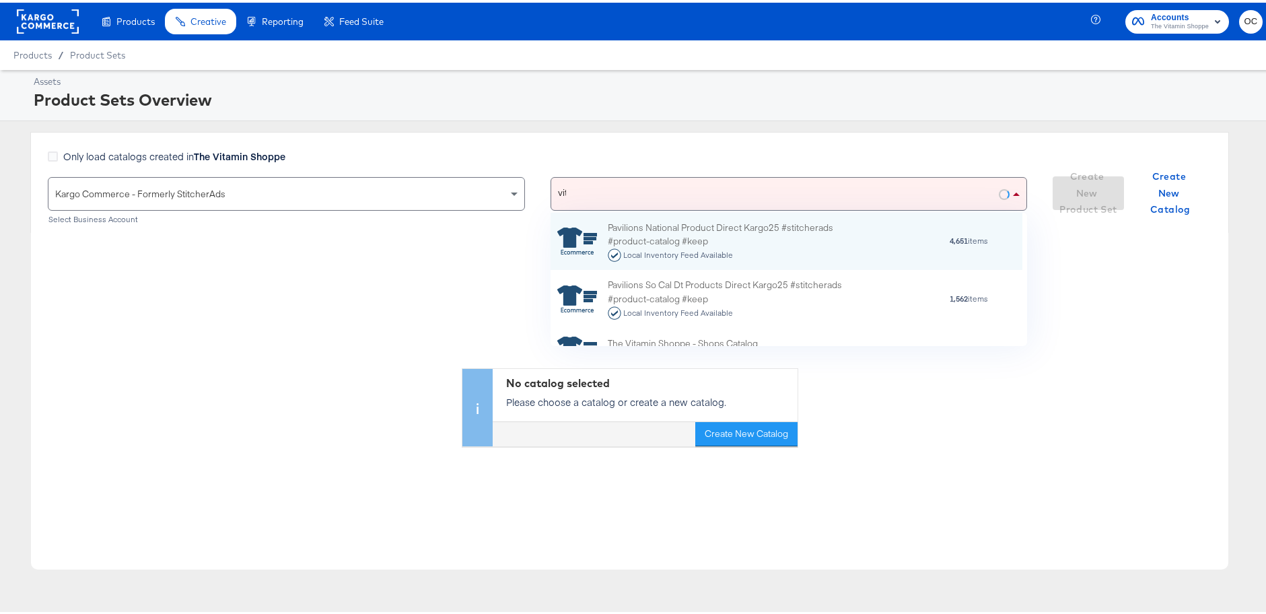
scroll to position [77, 462]
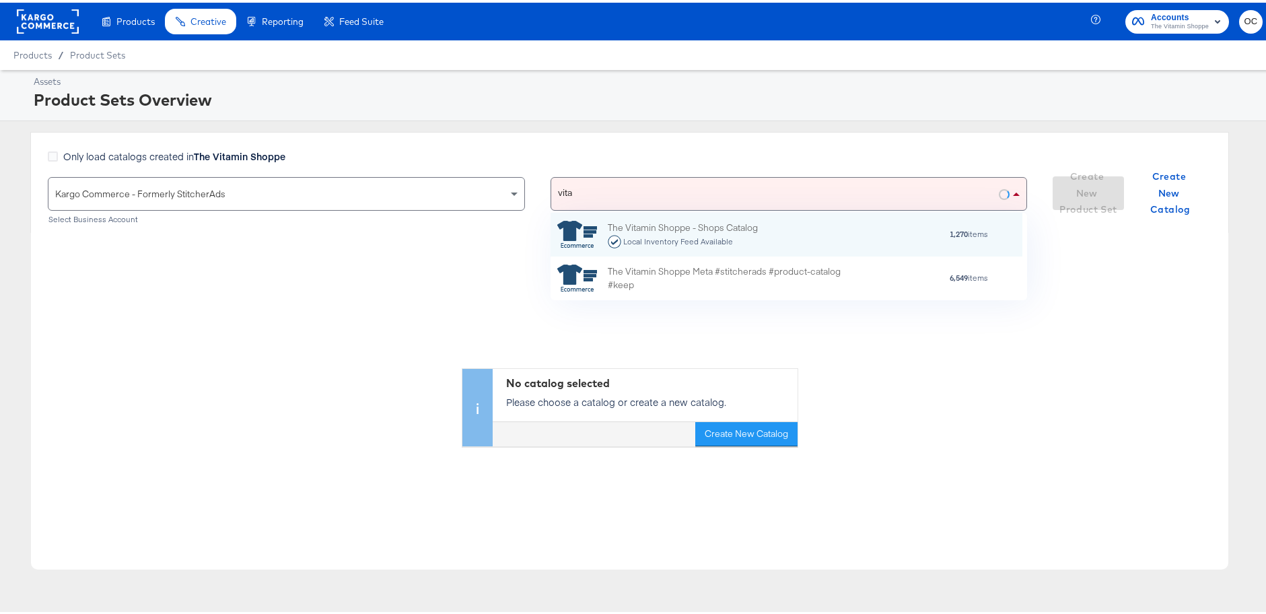
type input "vitam"
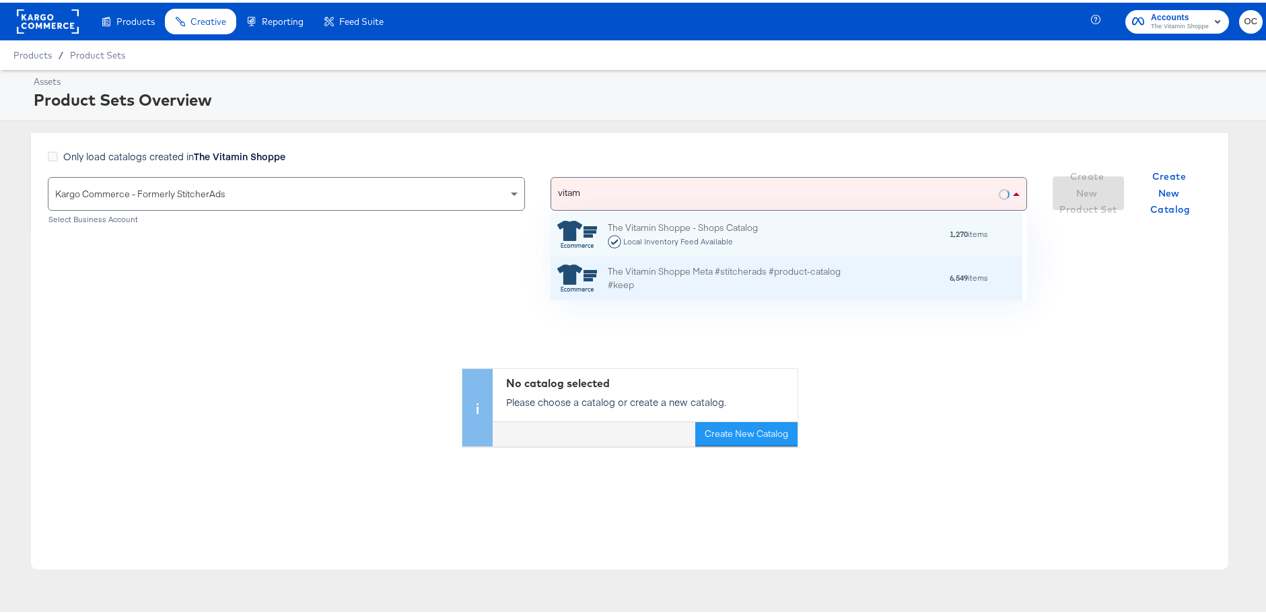
click at [670, 275] on div "The Vitamin Shoppe Meta #stitcherads #product-catalog #keep" at bounding box center [726, 276] width 236 height 28
